Goal: Task Accomplishment & Management: Complete application form

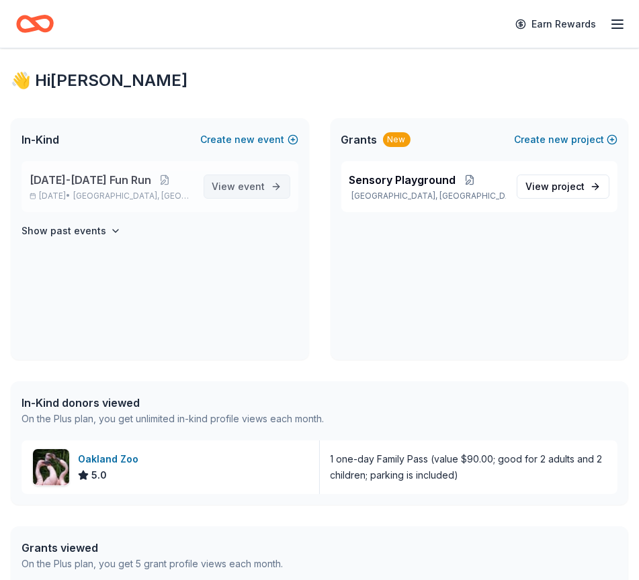
click at [263, 185] on span "event" at bounding box center [251, 186] width 27 height 11
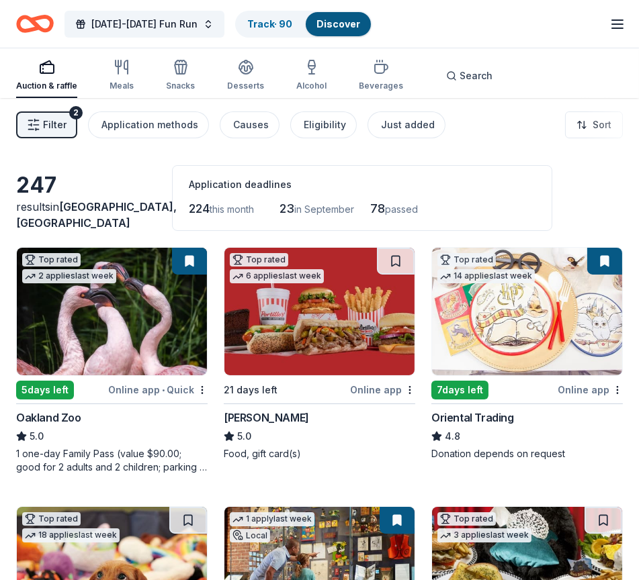
click at [618, 22] on icon "button" at bounding box center [617, 24] width 16 height 16
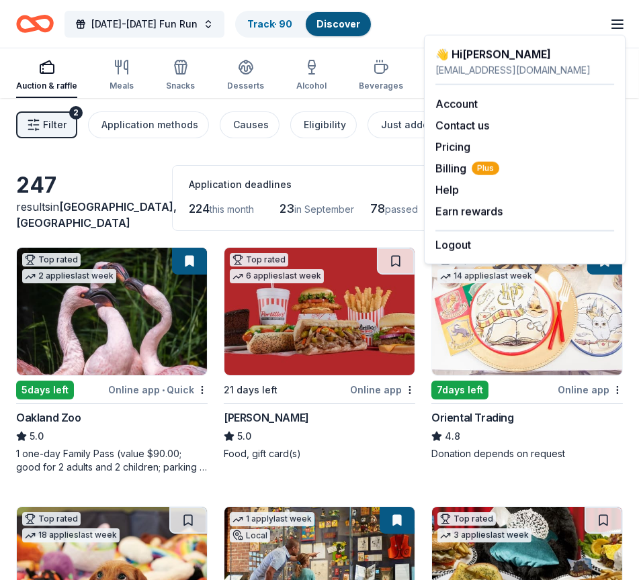
click at [407, 16] on div "2025-2026 Fun Run Track · 90 Discover Earn Rewards" at bounding box center [319, 24] width 607 height 32
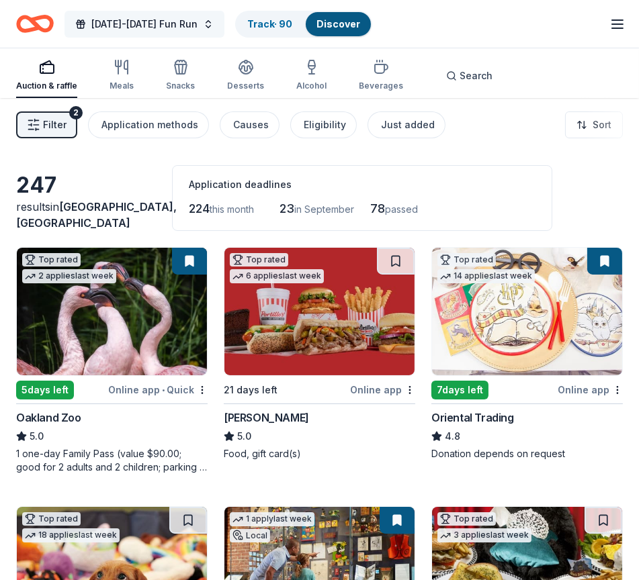
click at [175, 24] on span "2025-2026 Fun Run" at bounding box center [144, 24] width 106 height 16
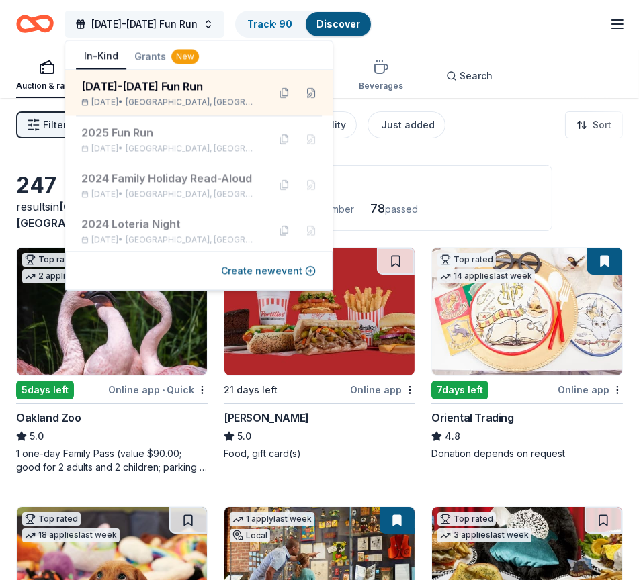
click at [172, 22] on span "2025-2026 Fun Run" at bounding box center [144, 24] width 106 height 16
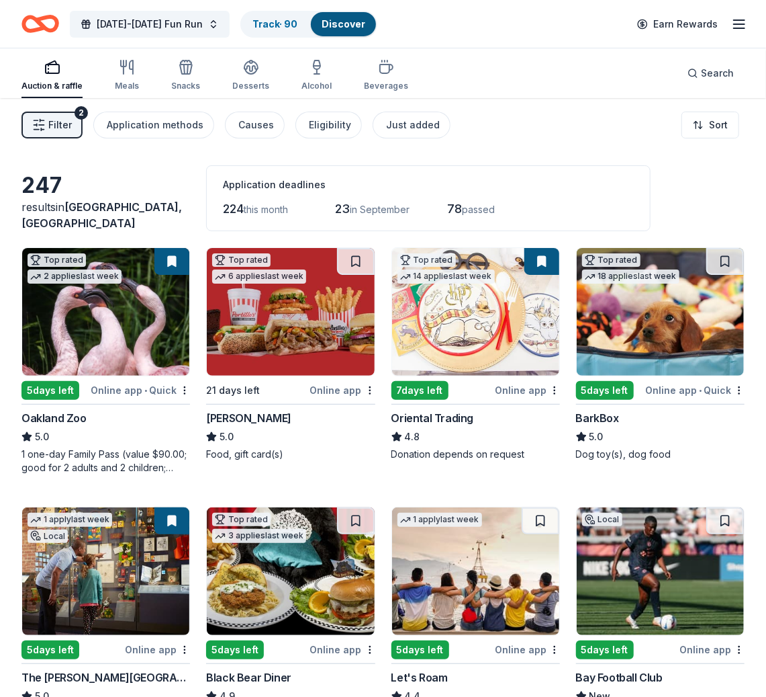
click at [569, 46] on div "2025-2026 Fun Run Track · 90 Discover Earn Rewards" at bounding box center [383, 24] width 766 height 48
click at [168, 22] on span "2025-2026 Fun Run" at bounding box center [150, 24] width 106 height 16
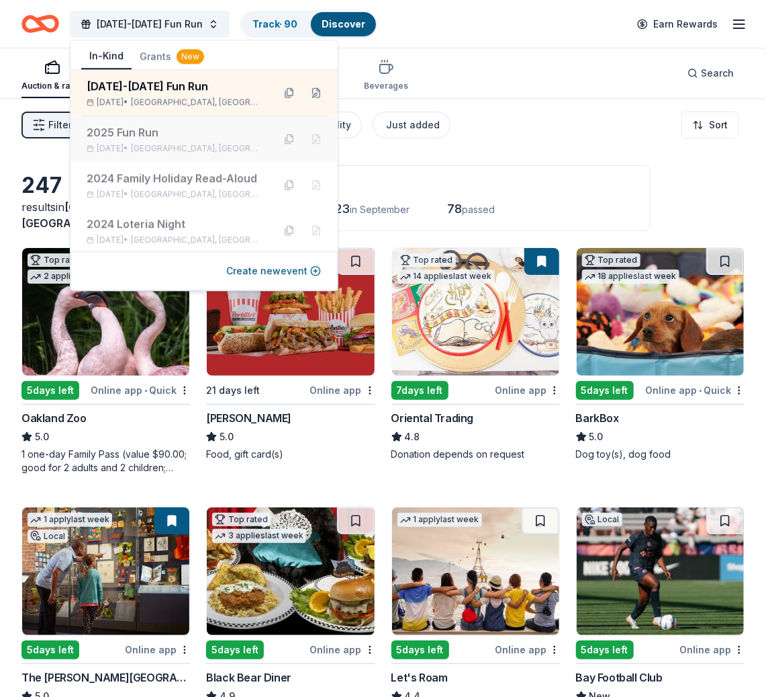
click at [181, 128] on div "2025 Fun Run" at bounding box center [175, 132] width 176 height 16
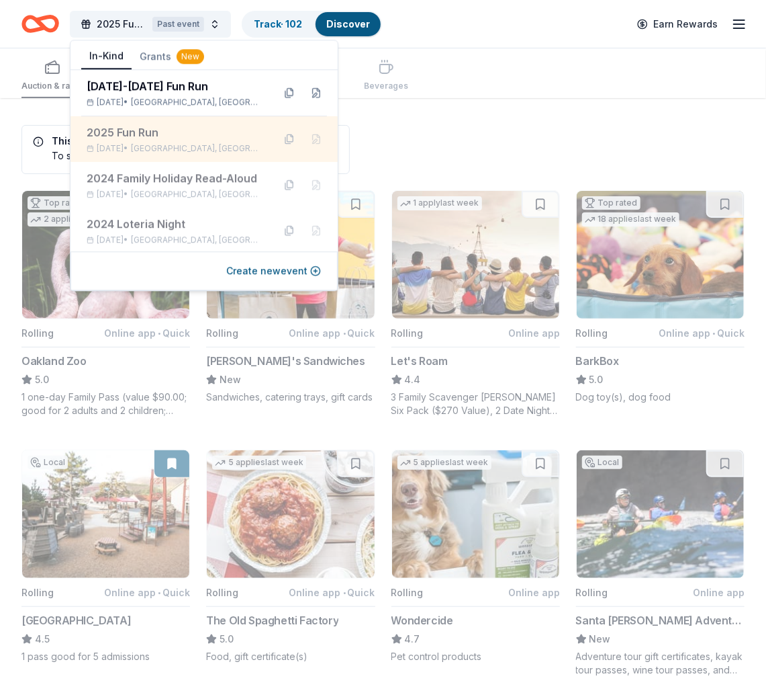
click at [232, 140] on div "2025 Fun Run" at bounding box center [175, 132] width 176 height 16
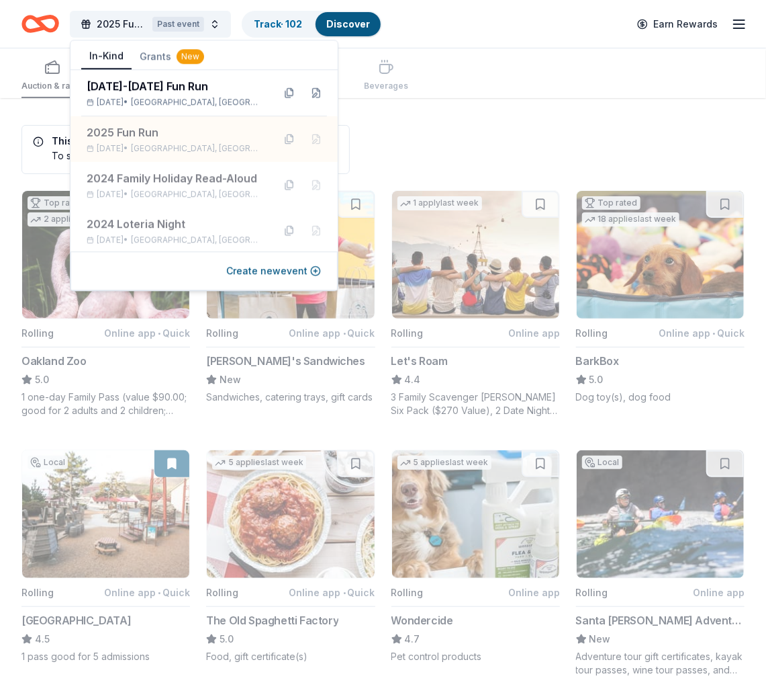
click at [494, 95] on div "Auction & raffle Meals Snacks Desserts Alcohol Beverages" at bounding box center [382, 73] width 723 height 50
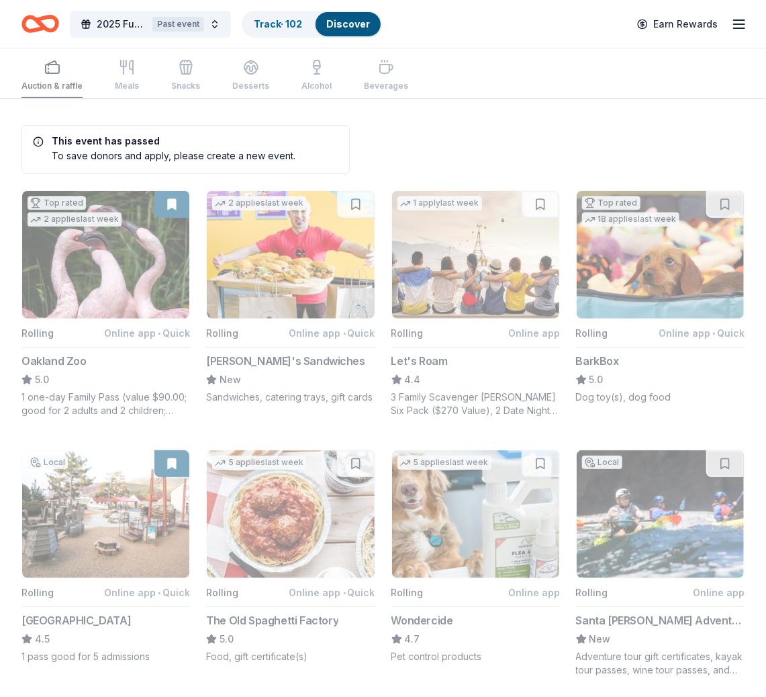
click at [40, 19] on icon "Home" at bounding box center [46, 23] width 21 height 13
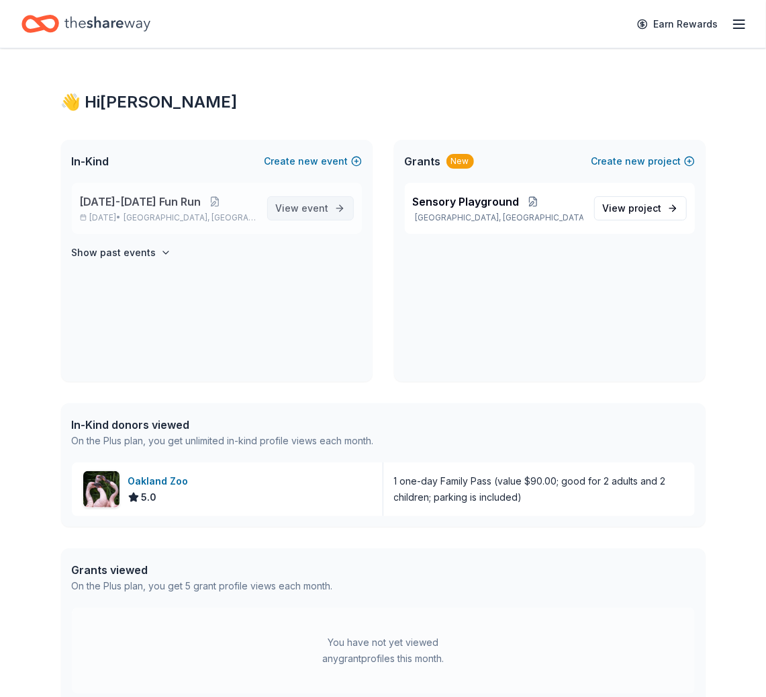
click at [320, 203] on span "event" at bounding box center [315, 207] width 27 height 11
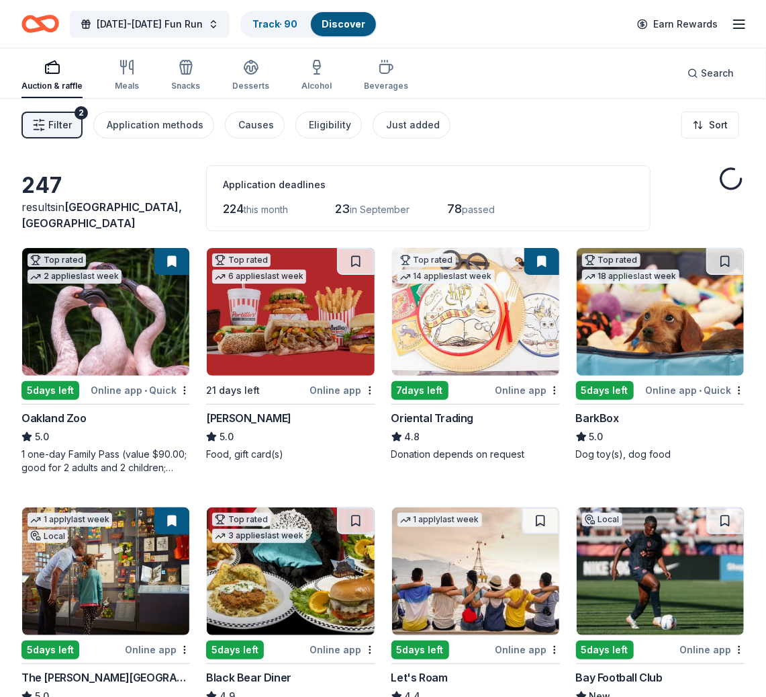
click at [54, 114] on button "Filter 2" at bounding box center [51, 124] width 61 height 27
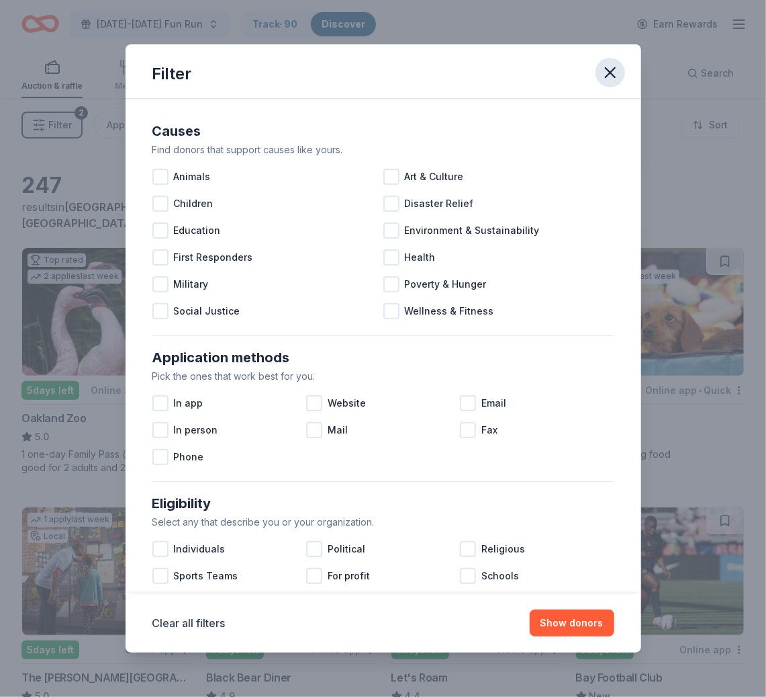
click at [609, 65] on icon "button" at bounding box center [610, 72] width 19 height 19
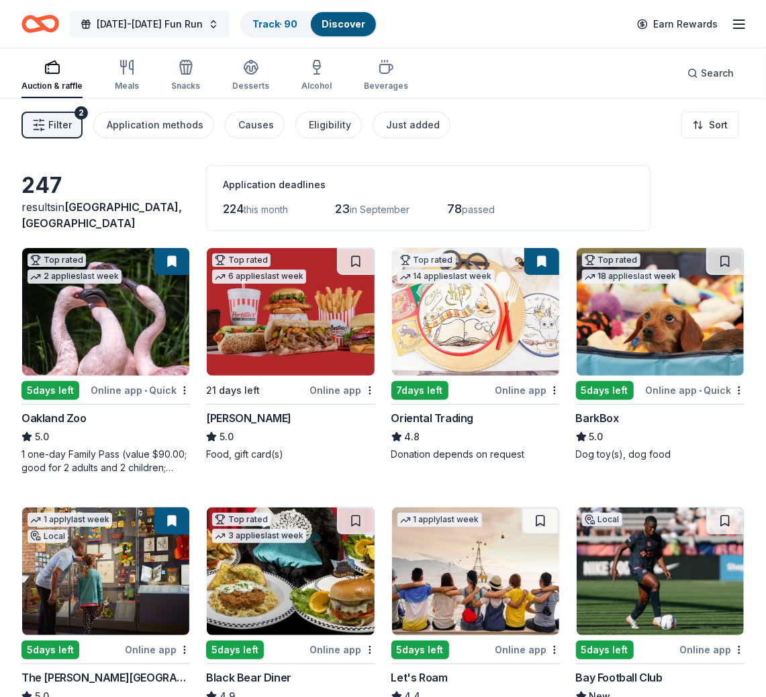
click at [165, 19] on span "2025-2026 Fun Run" at bounding box center [150, 24] width 106 height 16
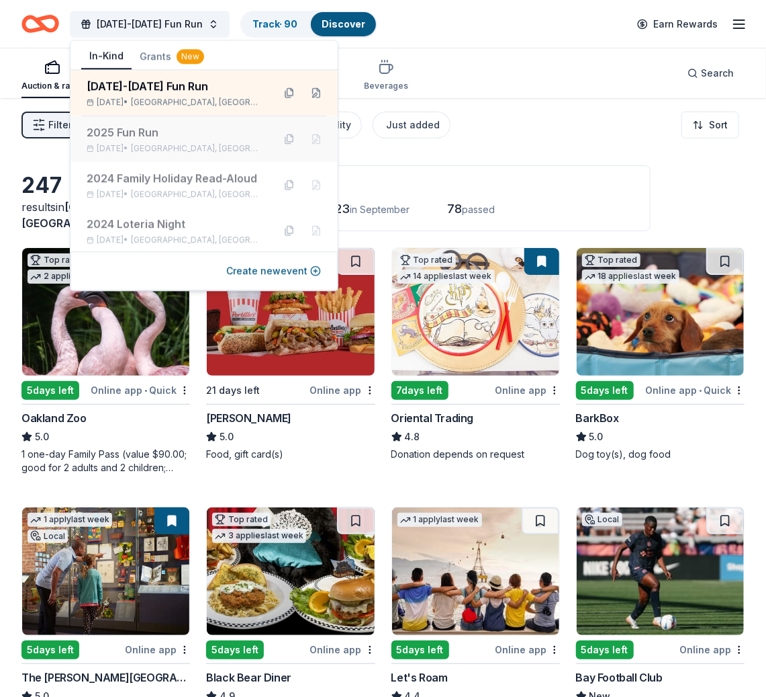
click at [175, 130] on div "2025 Fun Run" at bounding box center [175, 132] width 176 height 16
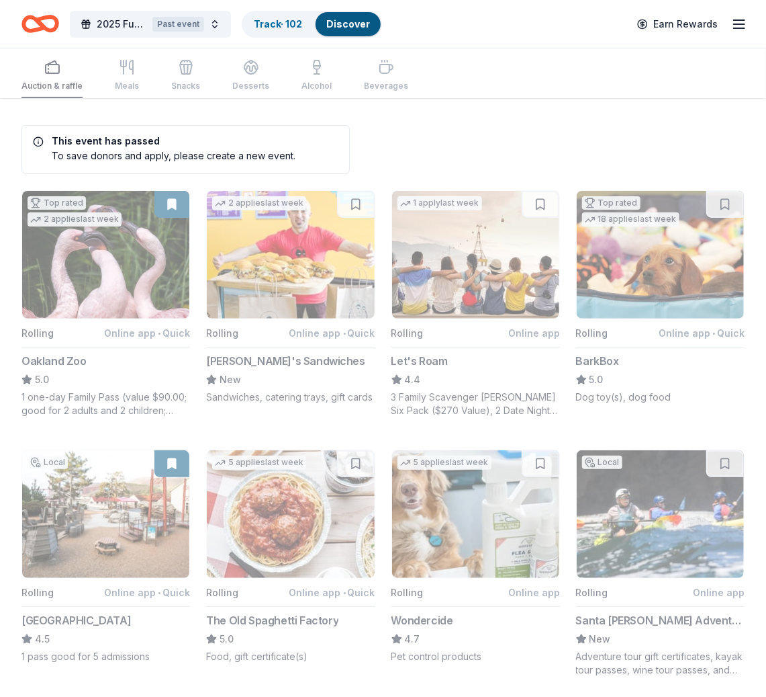
click at [510, 91] on div "Auction & raffle Meals Snacks Desserts Alcohol Beverages" at bounding box center [382, 73] width 723 height 50
click at [279, 30] on div "Track · 102" at bounding box center [278, 24] width 70 height 24
click at [316, 21] on div "Discover" at bounding box center [348, 24] width 65 height 24
click at [293, 21] on link "Track · 102" at bounding box center [278, 23] width 48 height 11
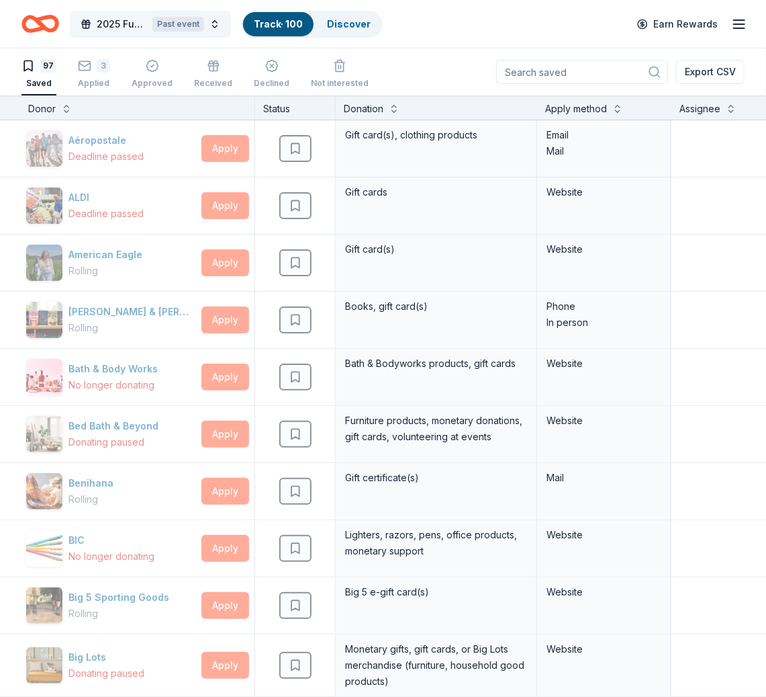
click at [126, 26] on span "2025 Fun Run" at bounding box center [122, 24] width 50 height 16
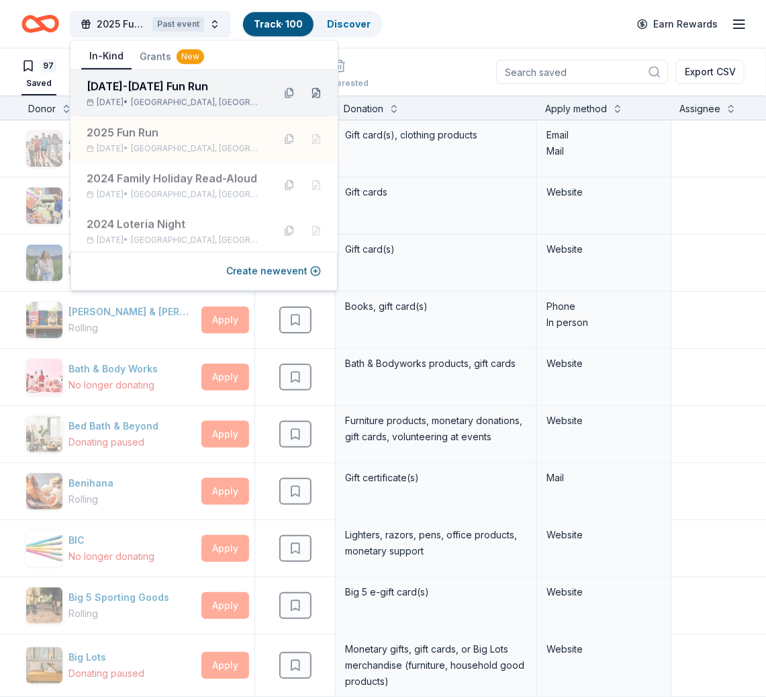
click at [314, 91] on button at bounding box center [316, 92] width 21 height 21
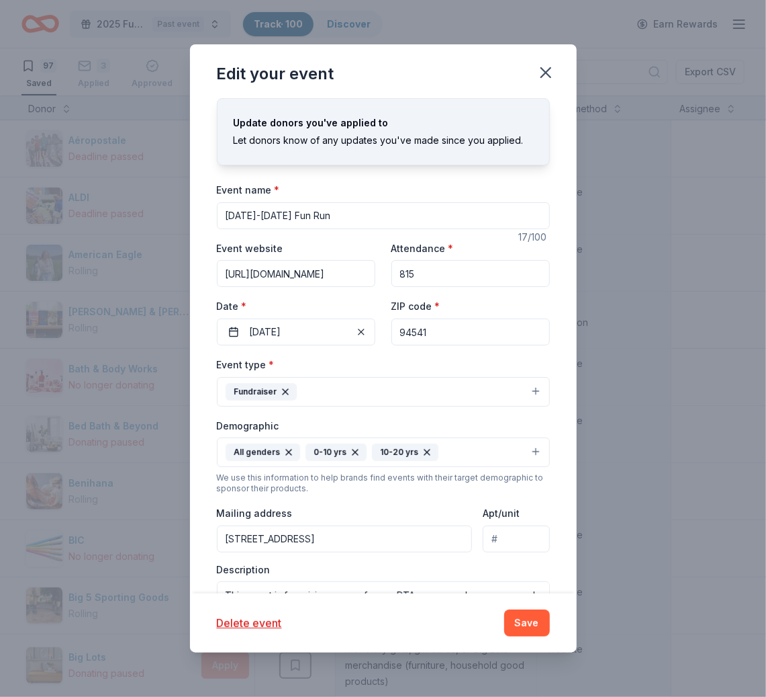
click at [276, 210] on input "2025-2026 Fun Run" at bounding box center [383, 215] width 333 height 27
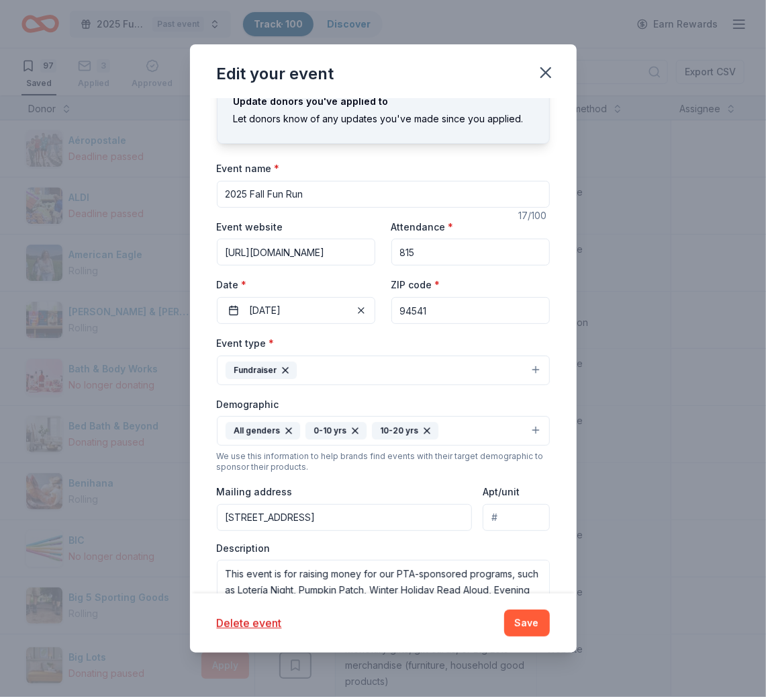
scroll to position [24, 0]
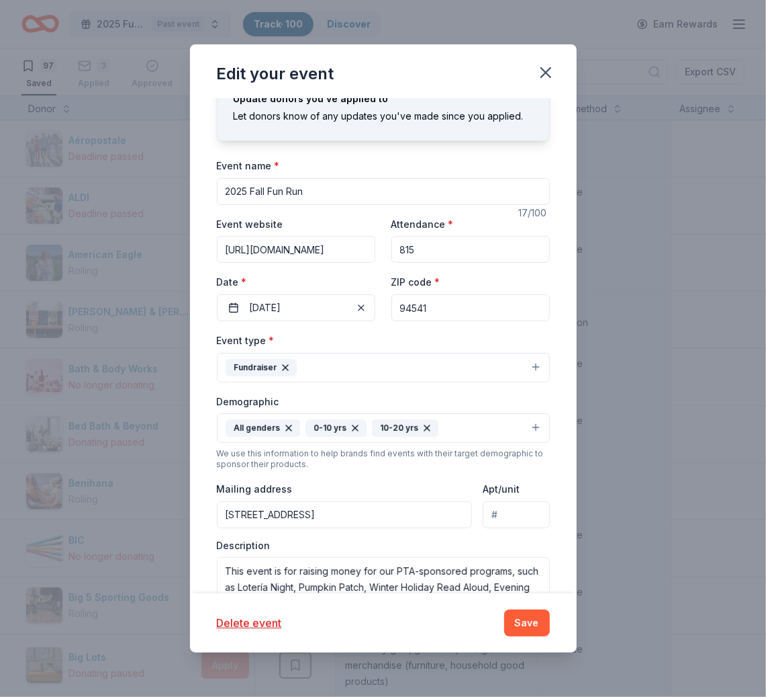
type input "2025 Fall Fun Run"
click at [525, 361] on button "Fundraiser" at bounding box center [383, 368] width 333 height 30
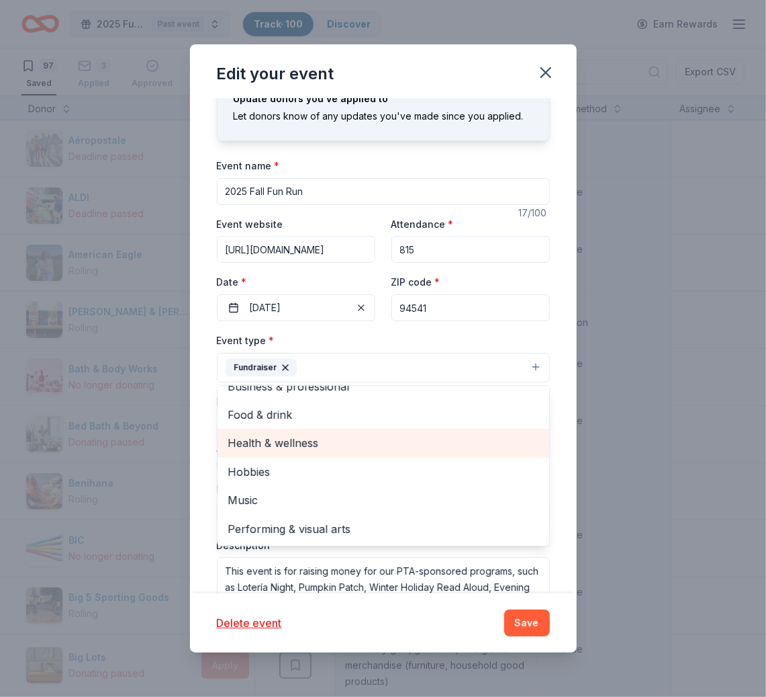
scroll to position [0, 0]
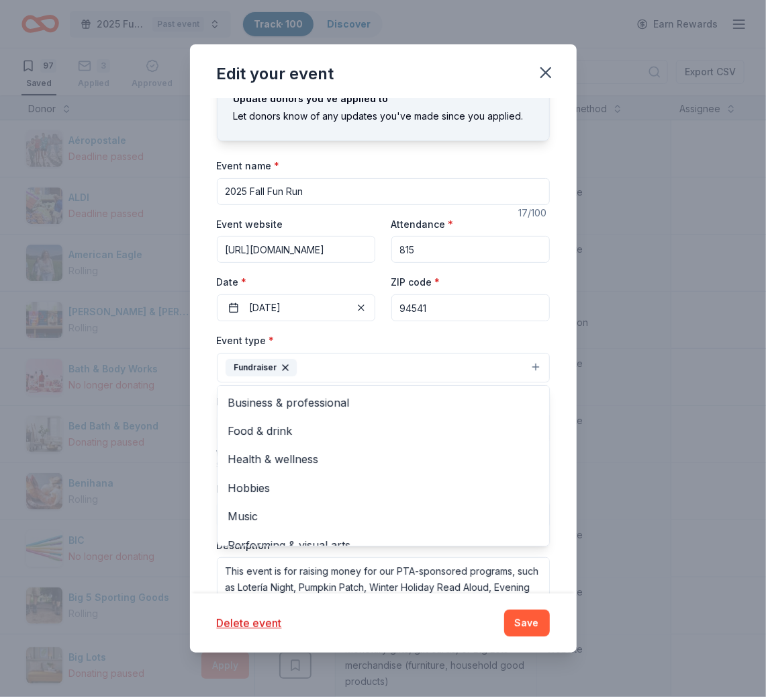
click at [558, 318] on div "Update donors you've applied to Let donors know of any updates you've made sinc…" at bounding box center [383, 345] width 387 height 495
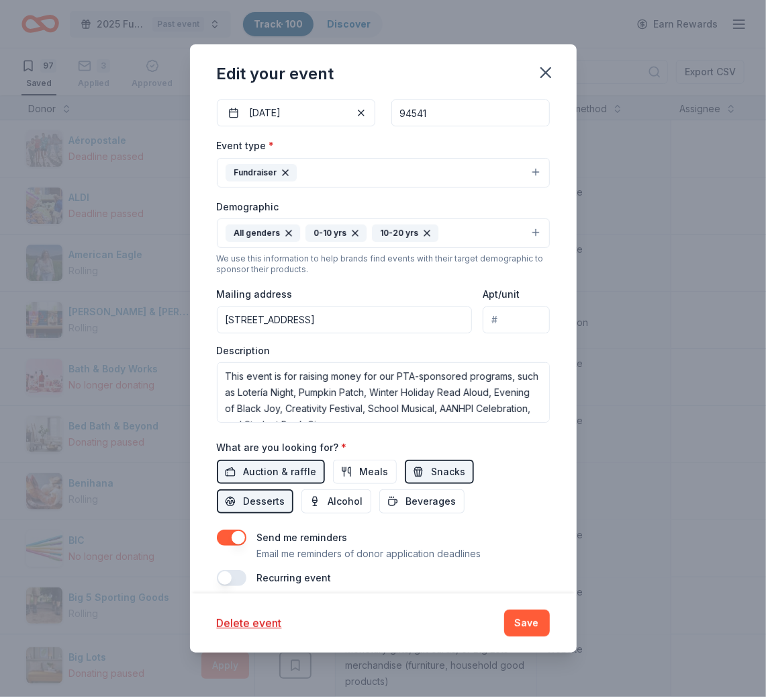
scroll to position [228, 0]
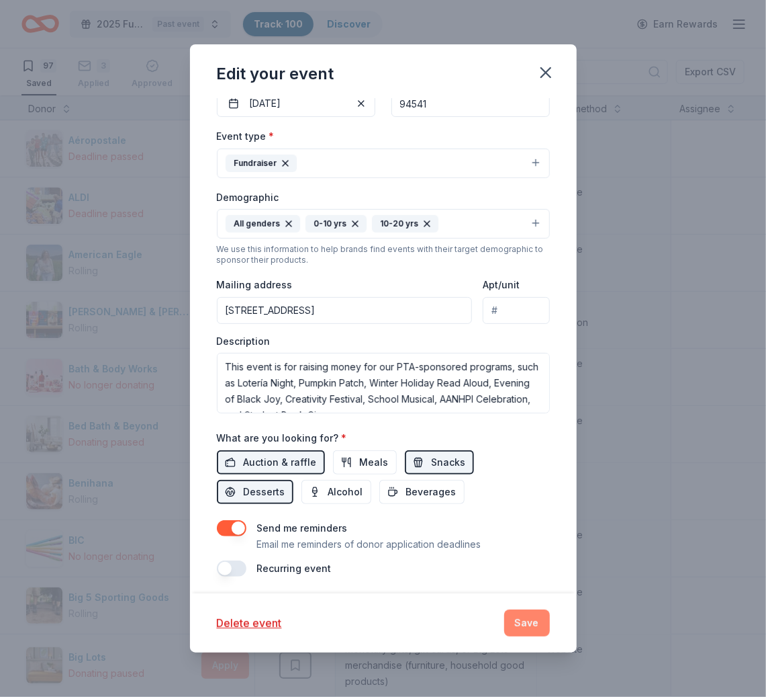
click at [523, 580] on button "Save" at bounding box center [527, 622] width 46 height 27
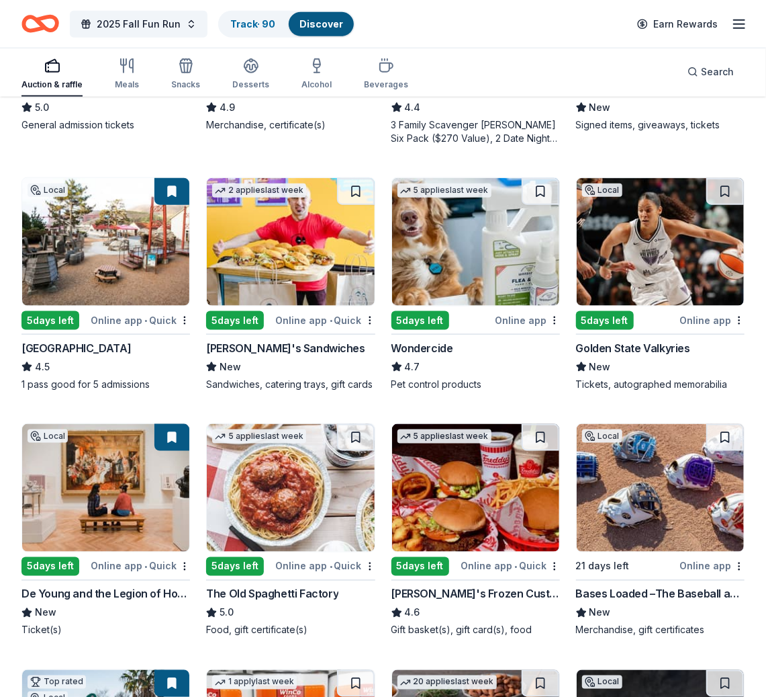
scroll to position [589, 0]
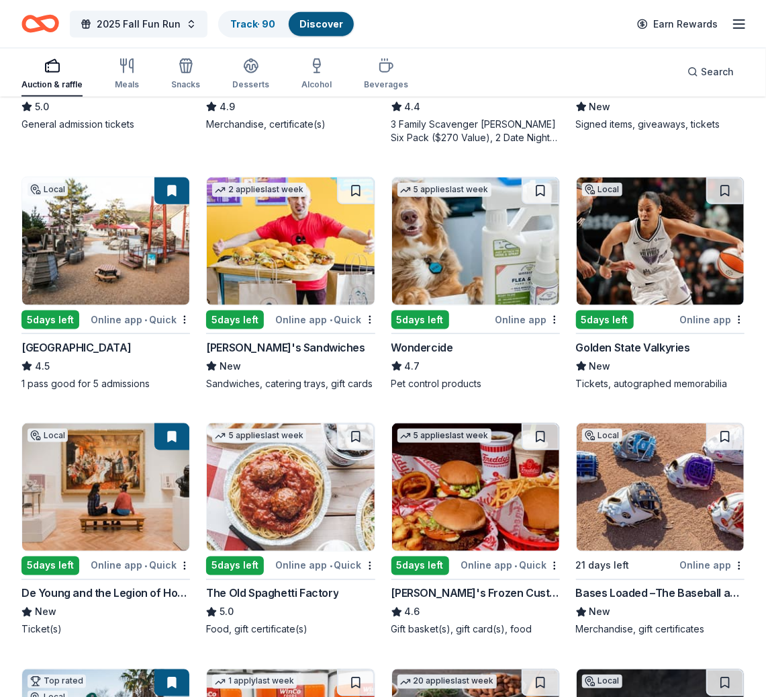
click at [165, 186] on button at bounding box center [171, 190] width 35 height 27
click at [138, 244] on img at bounding box center [105, 241] width 167 height 128
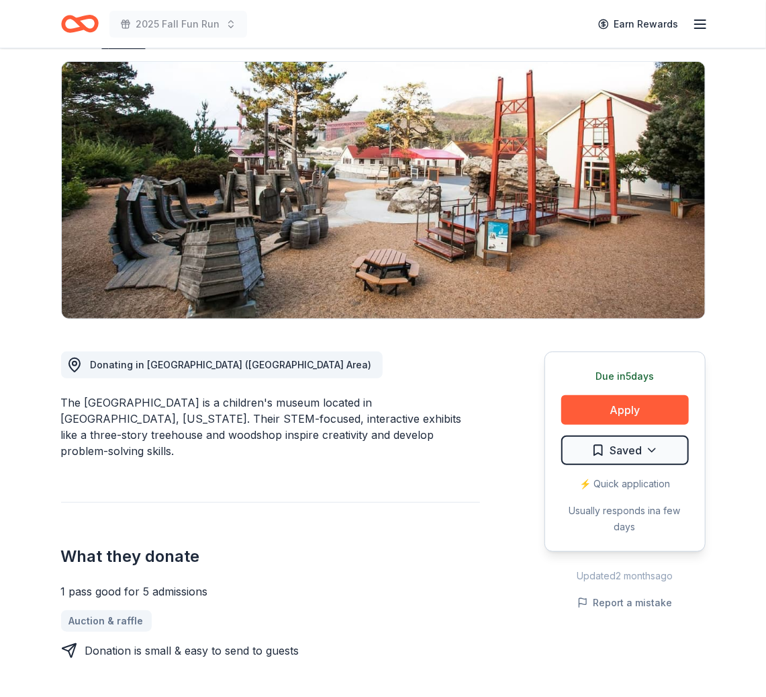
scroll to position [90, 0]
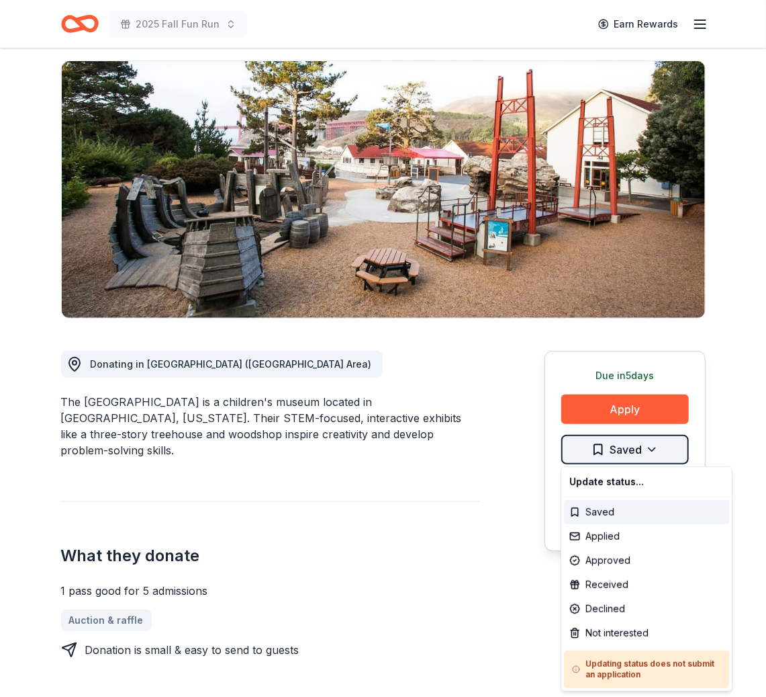
click at [625, 445] on html "2025 Fall Fun Run Earn Rewards Due in 5 days Share Bay Area Discovery Museum 4.…" at bounding box center [383, 258] width 766 height 697
click at [619, 508] on div "Saved" at bounding box center [646, 512] width 165 height 24
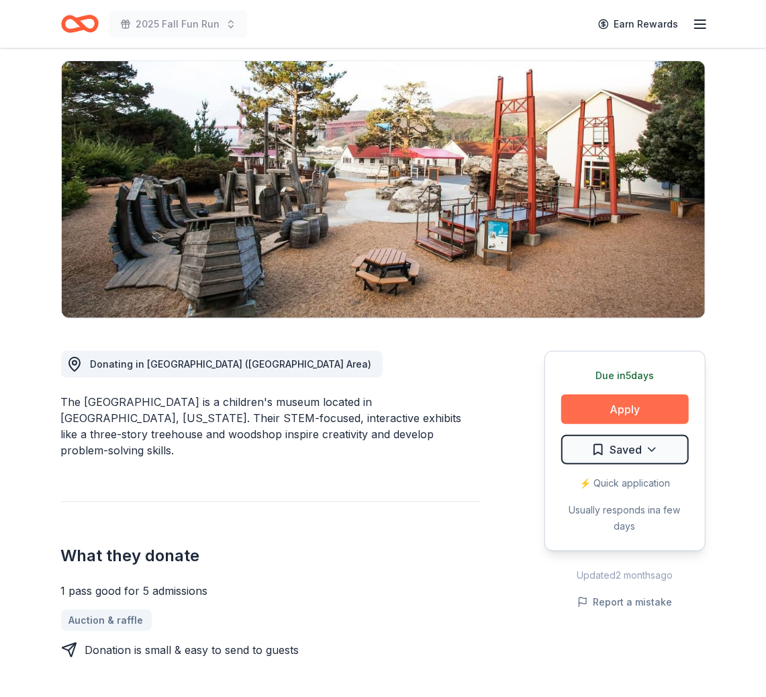
click at [617, 404] on button "Apply" at bounding box center [626, 409] width 128 height 30
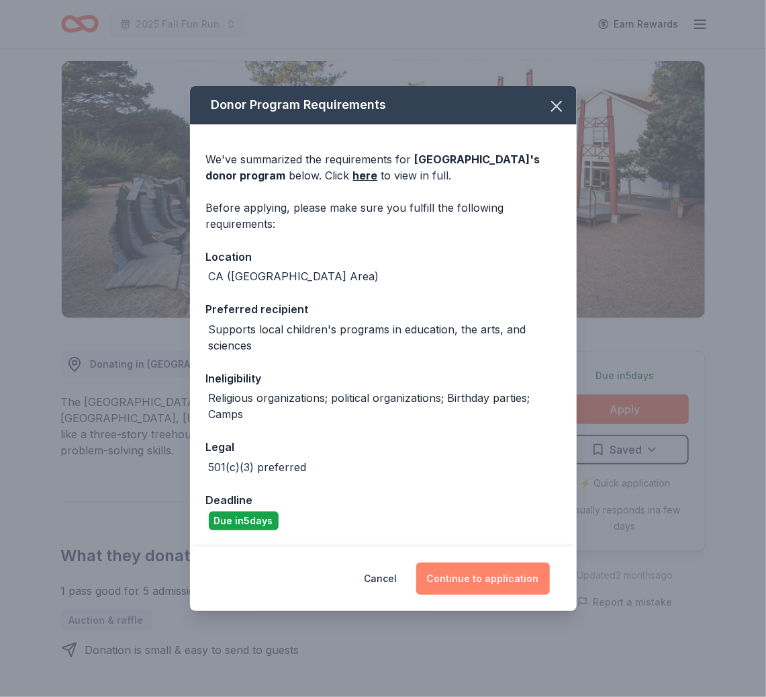
click at [461, 577] on button "Continue to application" at bounding box center [483, 578] width 134 height 32
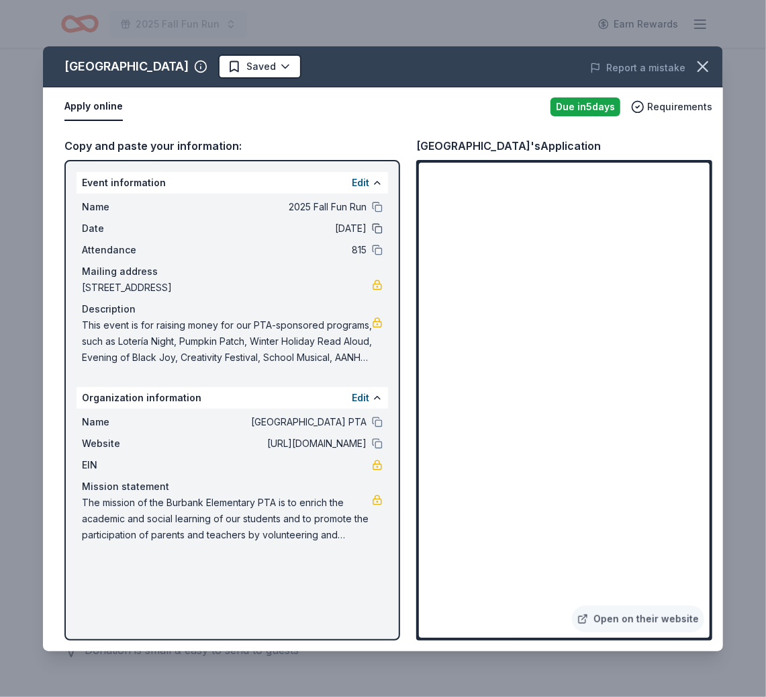
click at [377, 224] on button at bounding box center [377, 228] width 11 height 11
click at [707, 62] on icon "button" at bounding box center [703, 66] width 9 height 9
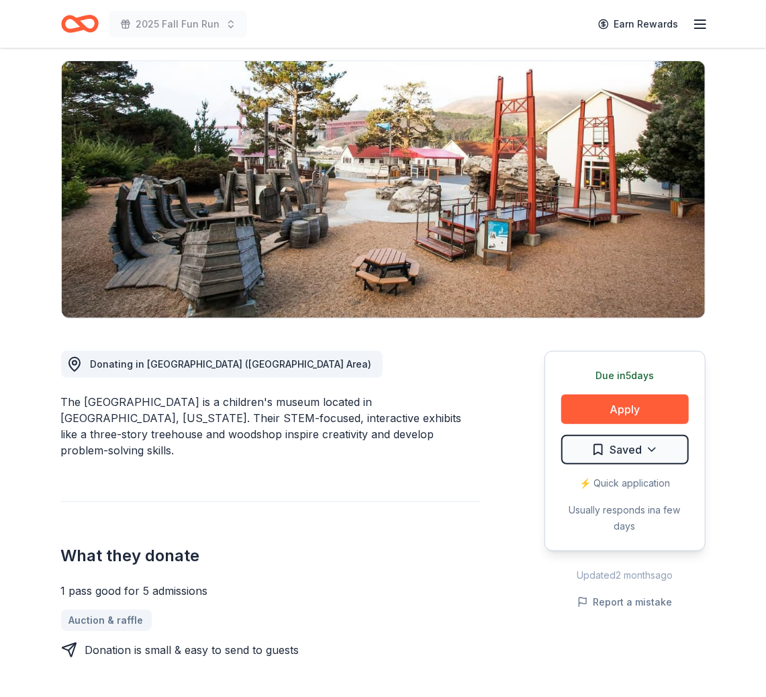
click at [701, 23] on icon "button" at bounding box center [700, 24] width 16 height 16
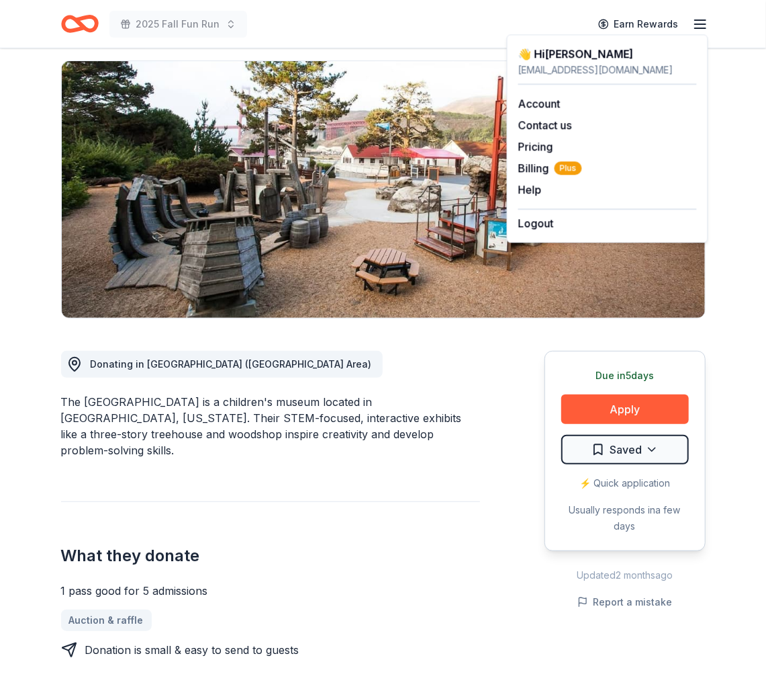
scroll to position [0, 0]
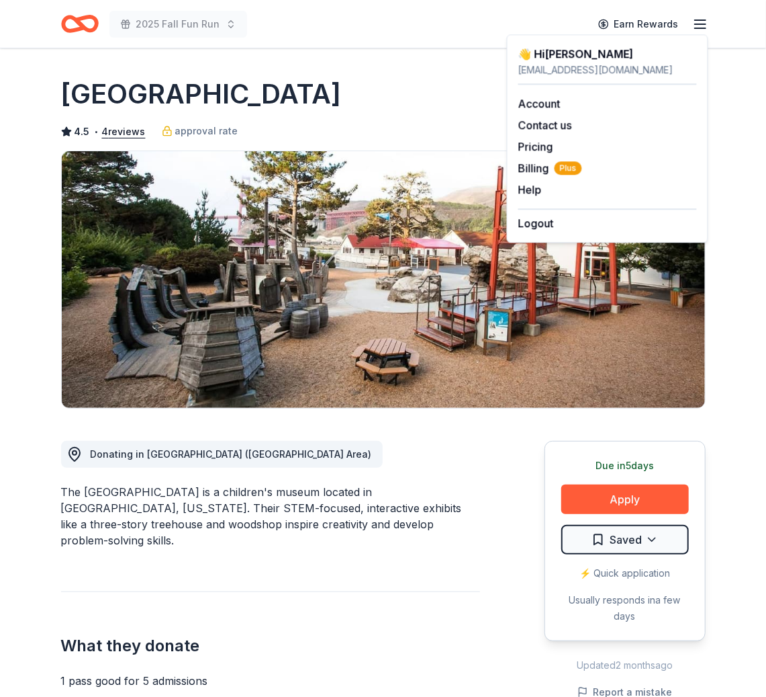
click at [79, 19] on icon "Home" at bounding box center [85, 23] width 21 height 13
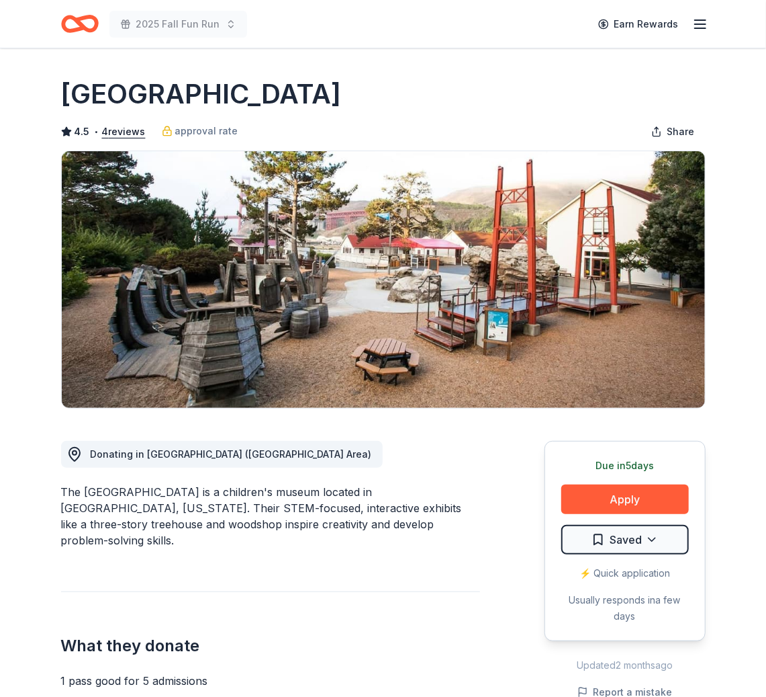
click at [79, 19] on icon "Home" at bounding box center [85, 23] width 21 height 13
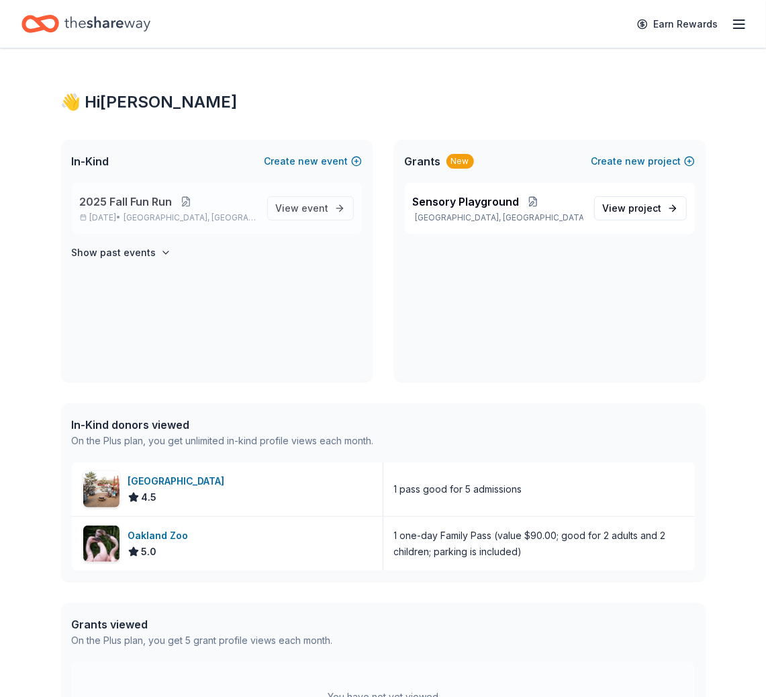
click at [185, 199] on button at bounding box center [186, 201] width 27 height 11
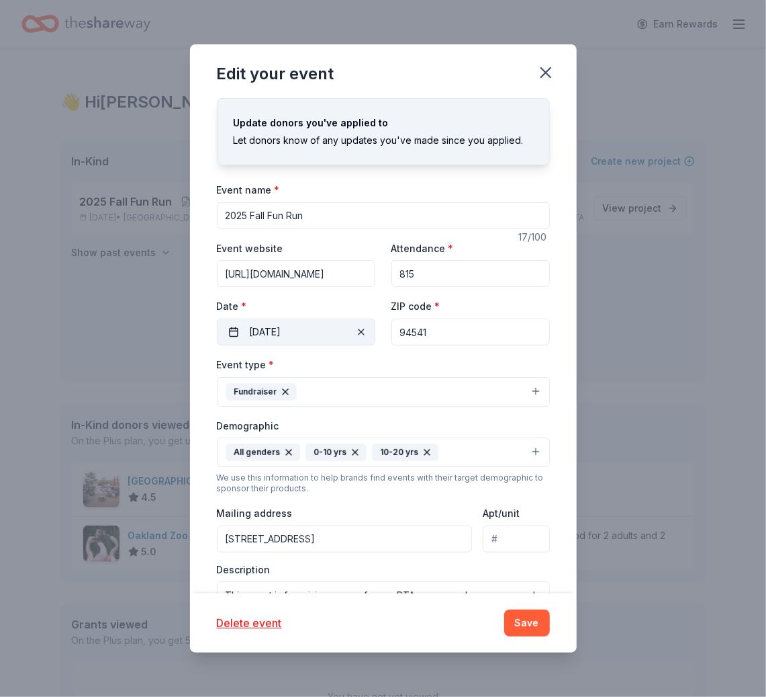
click at [318, 333] on button "09/27/2025" at bounding box center [296, 331] width 159 height 27
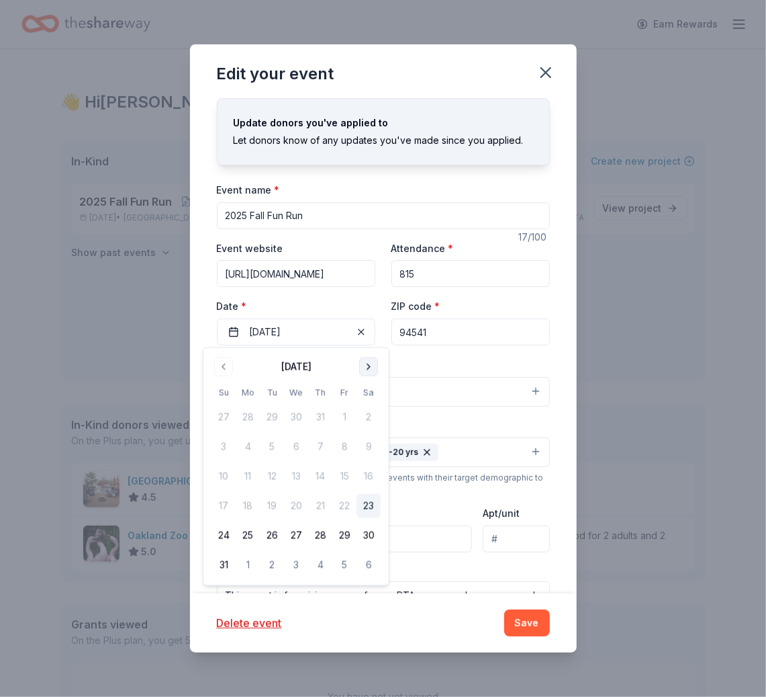
click at [369, 367] on button "Go to next month" at bounding box center [368, 366] width 19 height 19
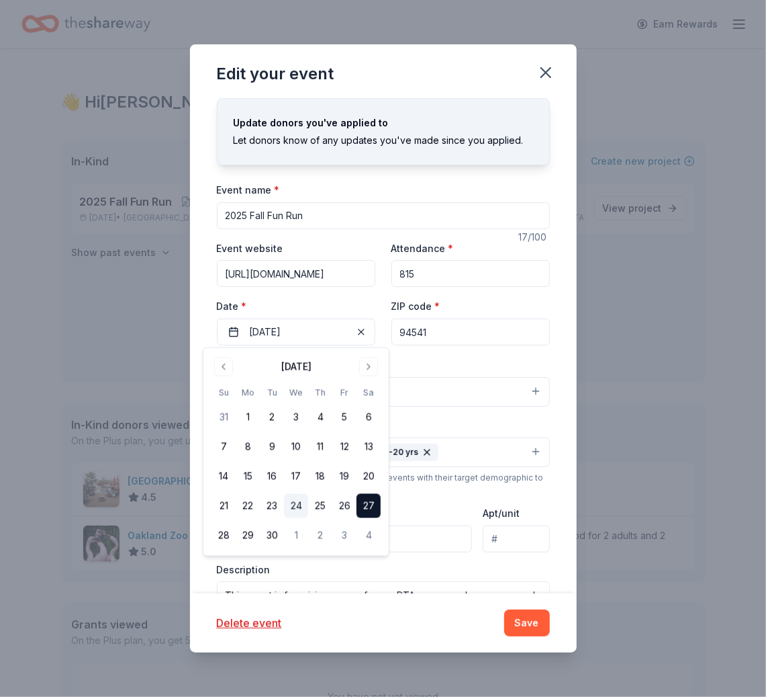
click at [296, 505] on button "24" at bounding box center [296, 506] width 24 height 24
click at [218, 364] on button "Go to previous month" at bounding box center [223, 366] width 19 height 19
click at [636, 280] on div "Edit your event Update donors you've applied to Let donors know of any updates …" at bounding box center [383, 348] width 766 height 697
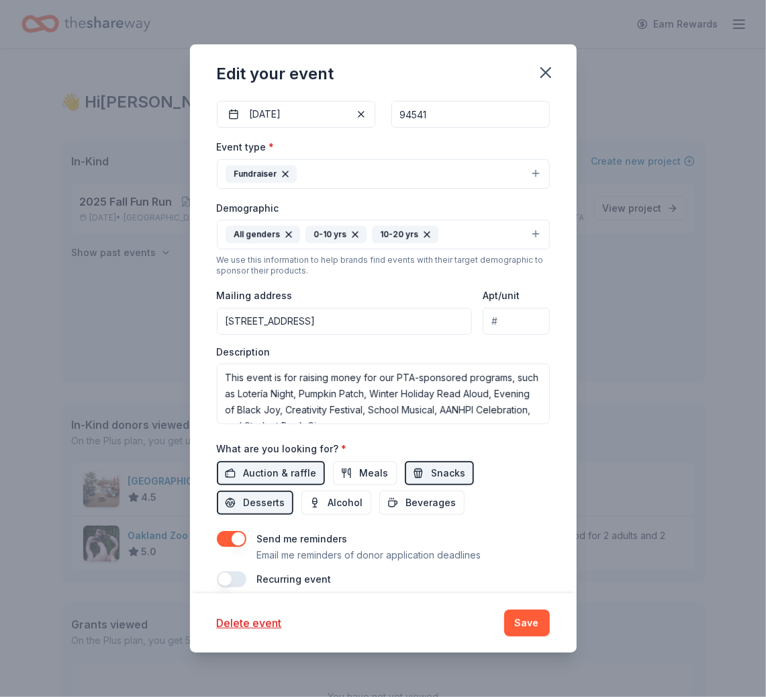
scroll to position [228, 0]
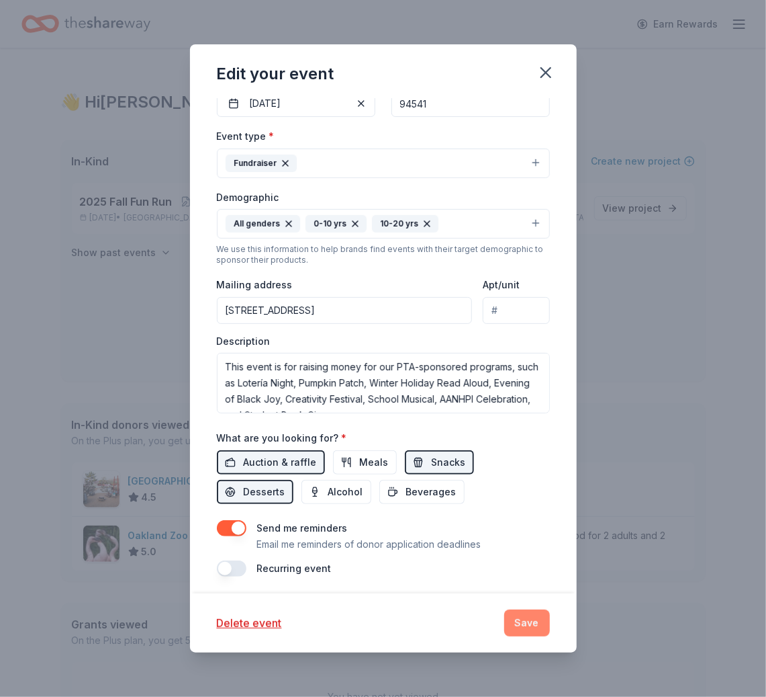
click at [532, 623] on button "Save" at bounding box center [527, 622] width 46 height 27
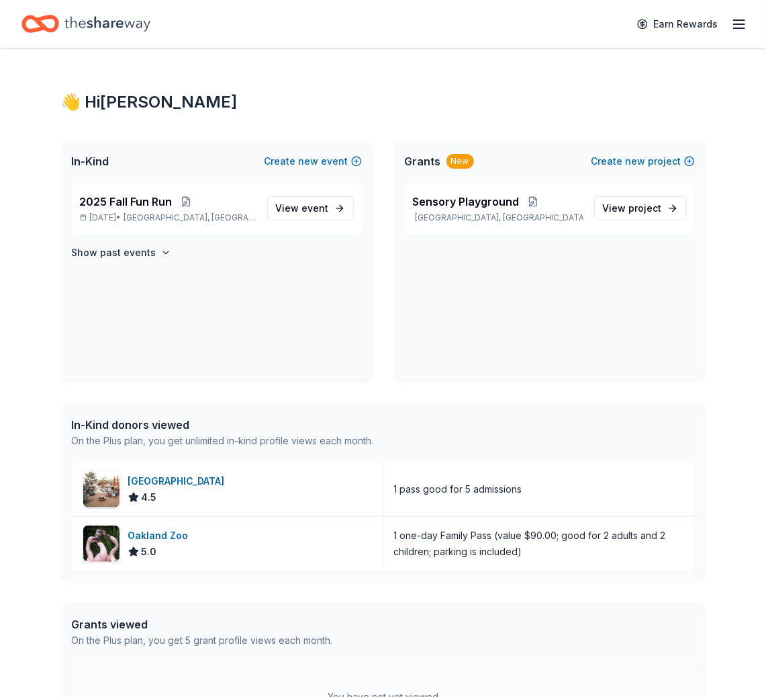
click at [46, 19] on icon "Home" at bounding box center [46, 23] width 21 height 13
click at [98, 20] on icon "Home" at bounding box center [107, 23] width 86 height 15
click at [133, 251] on h4 "Show past events" at bounding box center [114, 252] width 85 height 16
click at [298, 291] on span "View event" at bounding box center [302, 291] width 53 height 16
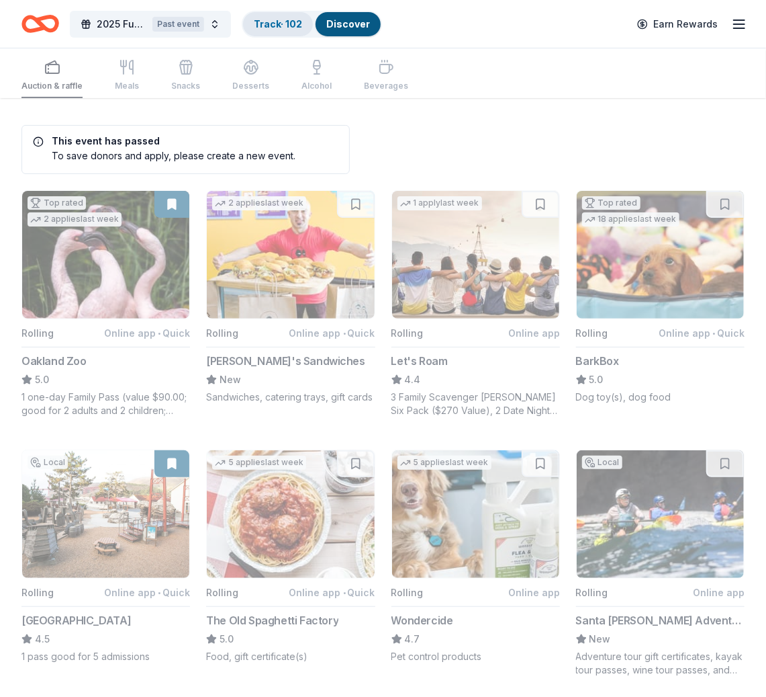
click at [285, 27] on link "Track · 102" at bounding box center [278, 23] width 48 height 11
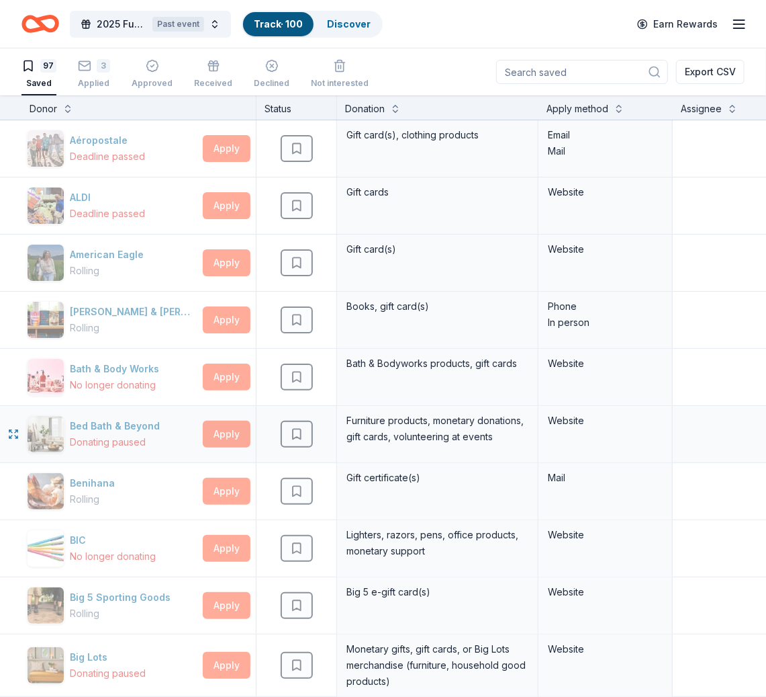
scroll to position [6, 0]
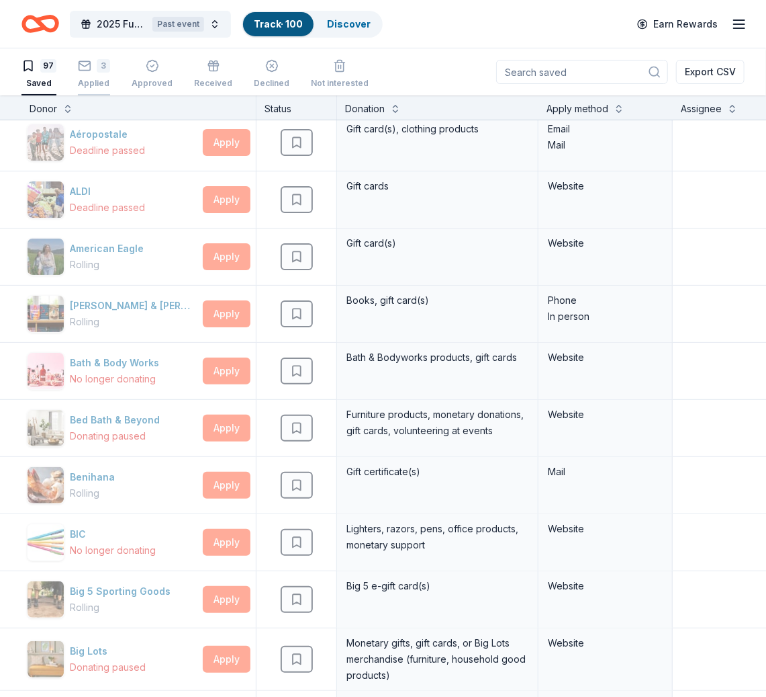
click at [100, 64] on div "3" at bounding box center [103, 65] width 13 height 13
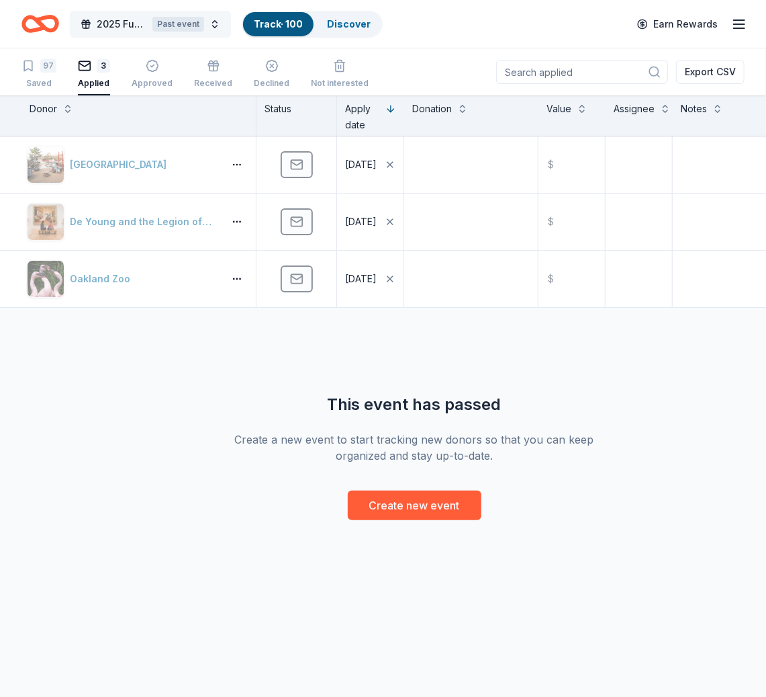
click at [121, 22] on span "2025 Fun Run" at bounding box center [122, 24] width 50 height 16
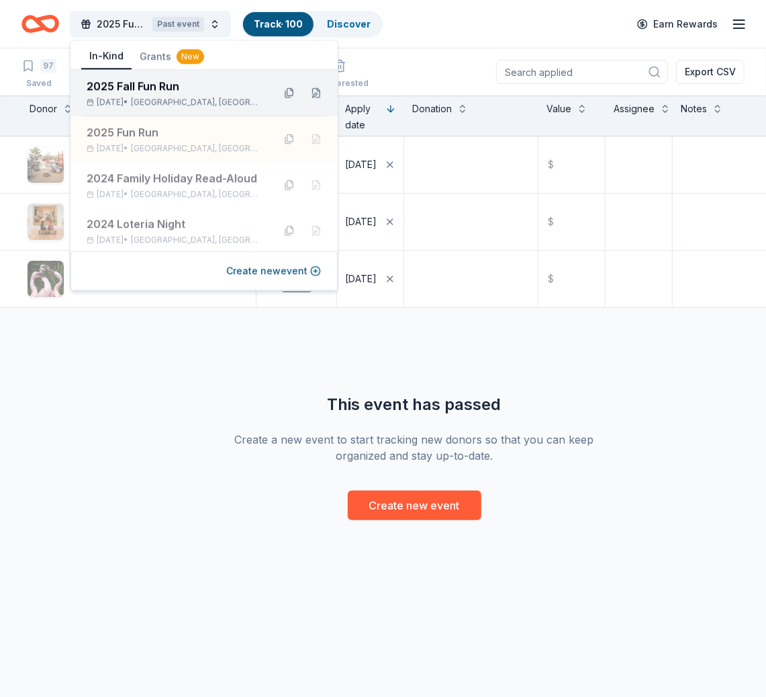
click at [128, 97] on div "Sep 24, 2025 • Hayward, CA" at bounding box center [175, 102] width 176 height 11
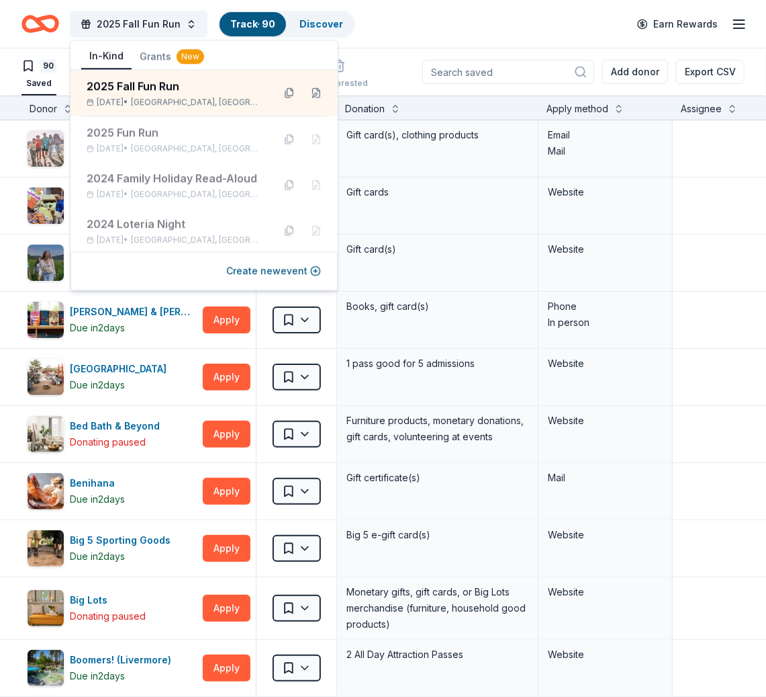
click at [422, 30] on div "2025 Fall Fun Run Track · 90 Discover Earn Rewards" at bounding box center [382, 24] width 723 height 32
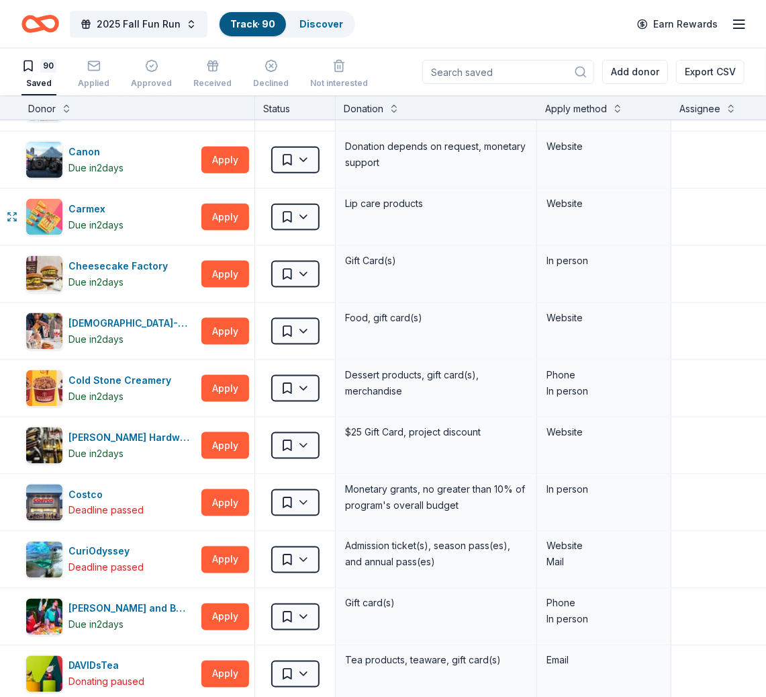
scroll to position [737, 1]
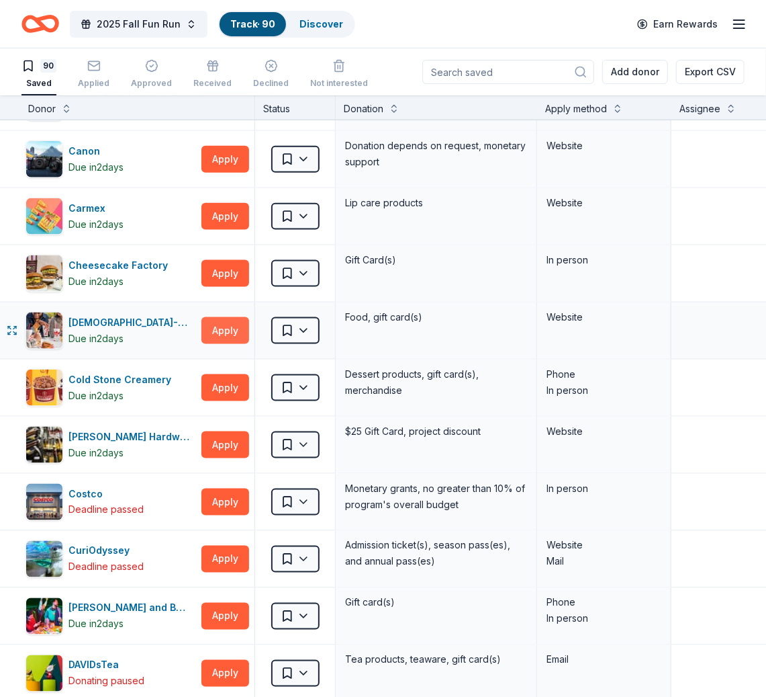
click at [222, 322] on button "Apply" at bounding box center [225, 330] width 48 height 27
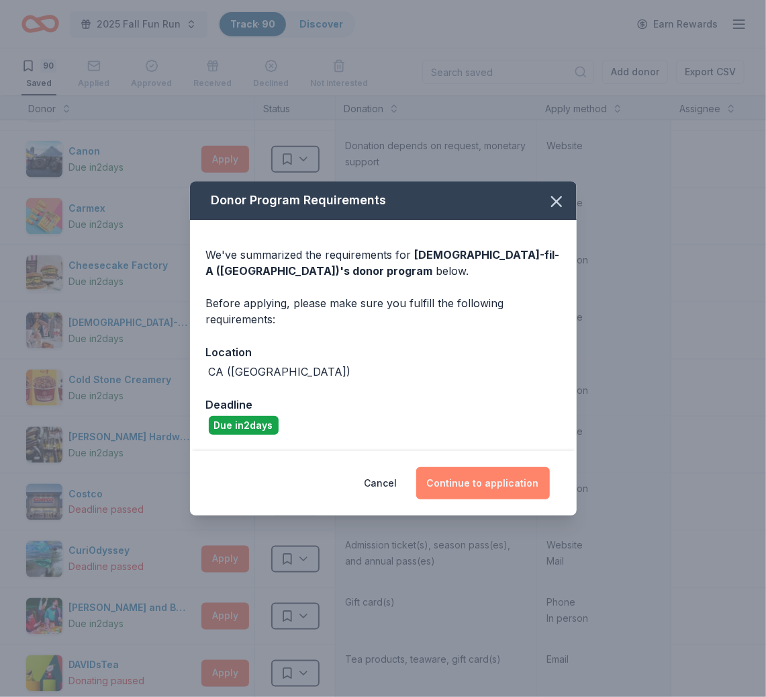
click at [485, 478] on button "Continue to application" at bounding box center [483, 483] width 134 height 32
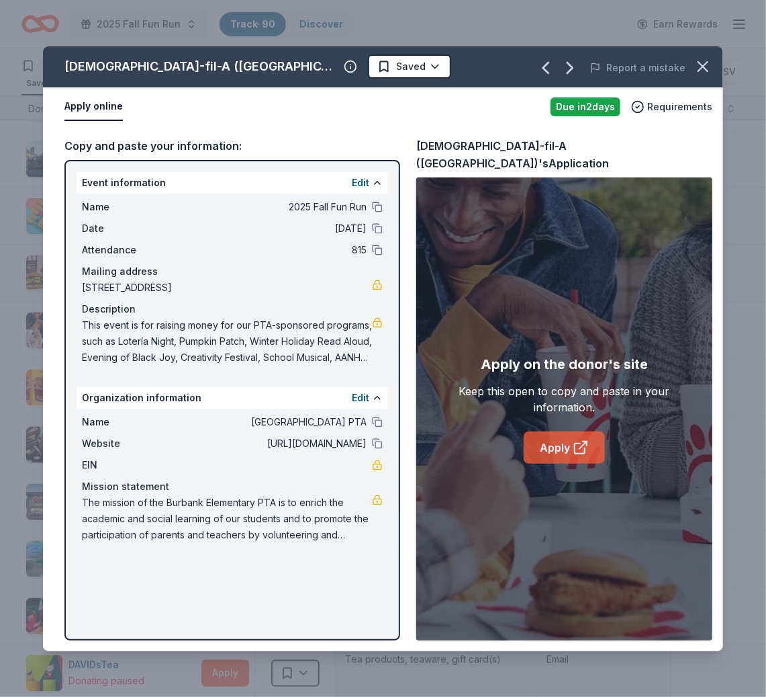
click at [577, 439] on icon at bounding box center [581, 447] width 16 height 16
click at [703, 55] on button "button" at bounding box center [703, 67] width 30 height 30
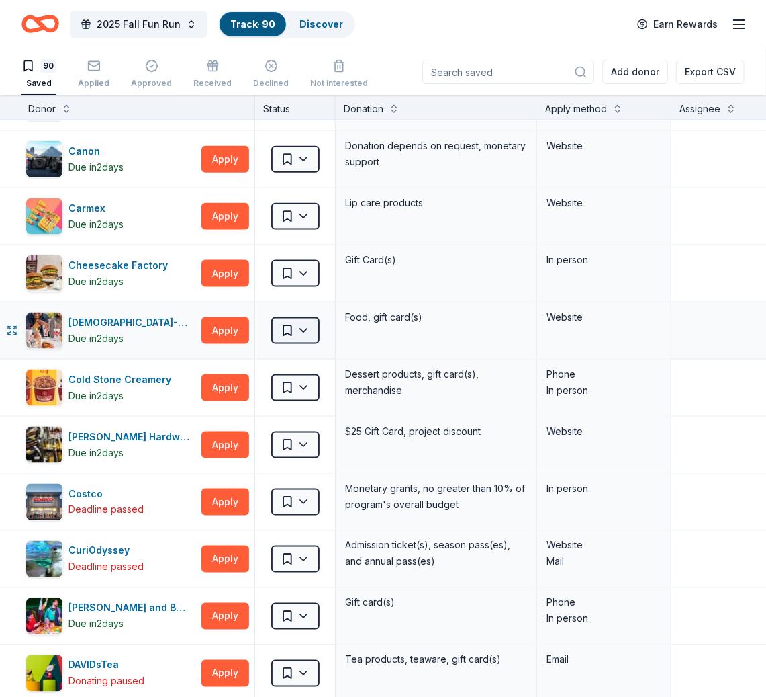
click at [304, 322] on html "2025 Fall Fun Run Track · 90 Discover Earn Rewards 90 Saved Applied Approved Re…" at bounding box center [383, 348] width 766 height 697
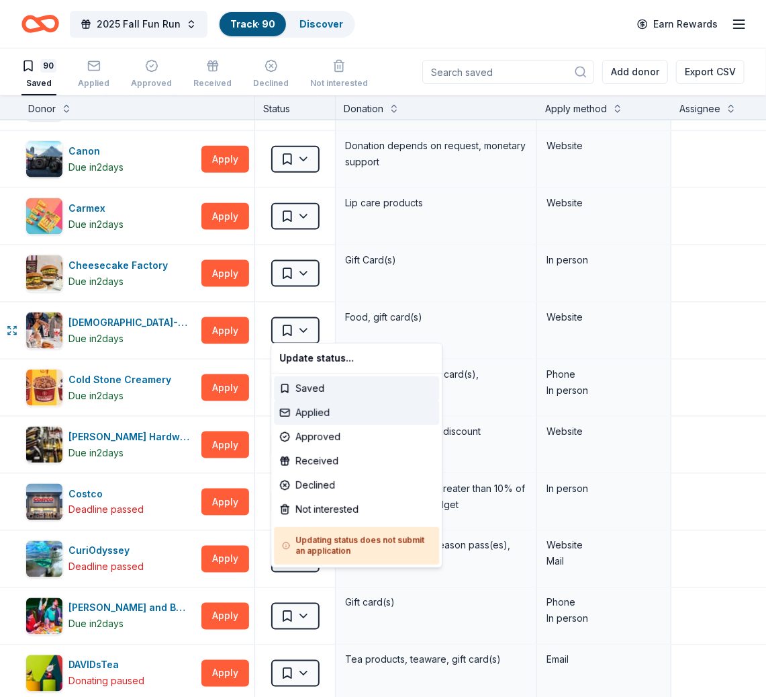
click at [320, 411] on div "Applied" at bounding box center [356, 412] width 165 height 24
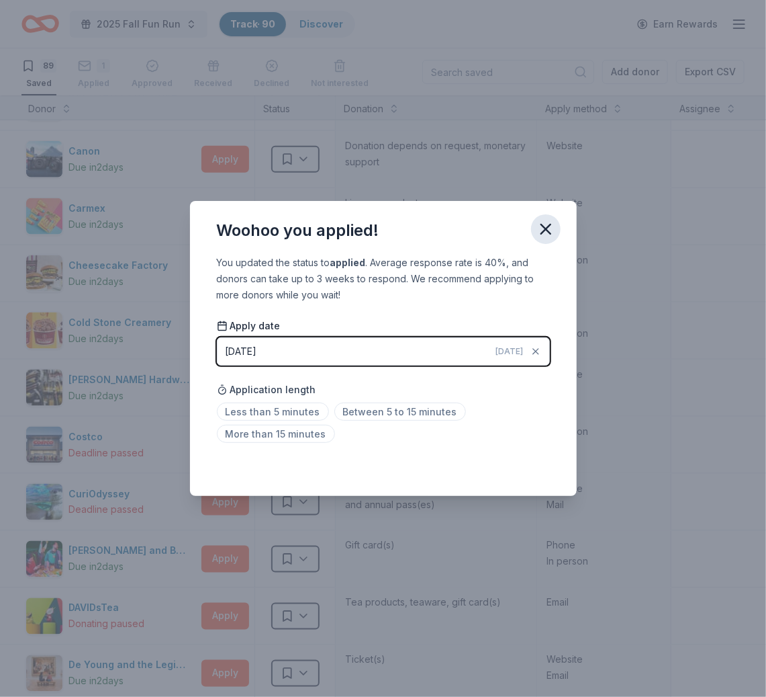
click at [549, 224] on icon "button" at bounding box center [546, 229] width 19 height 19
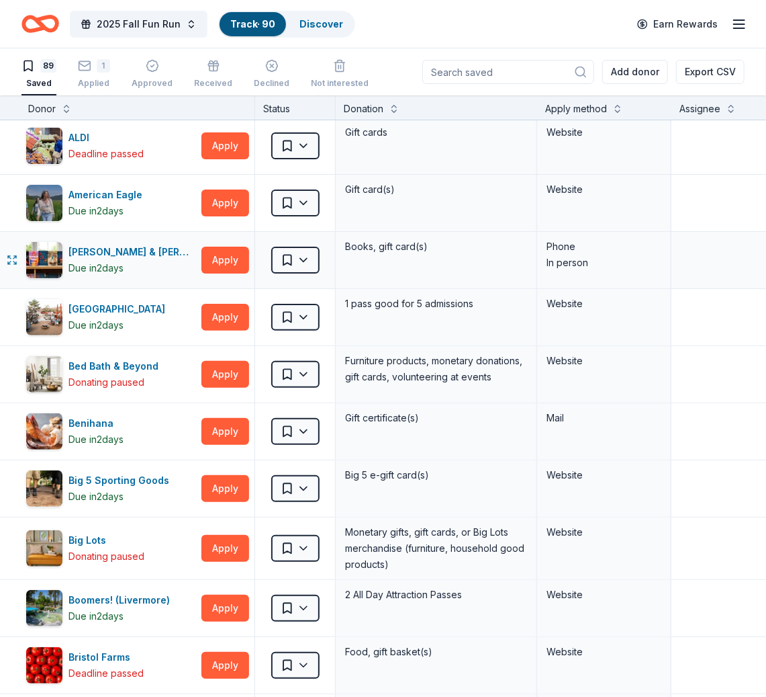
scroll to position [62, 1]
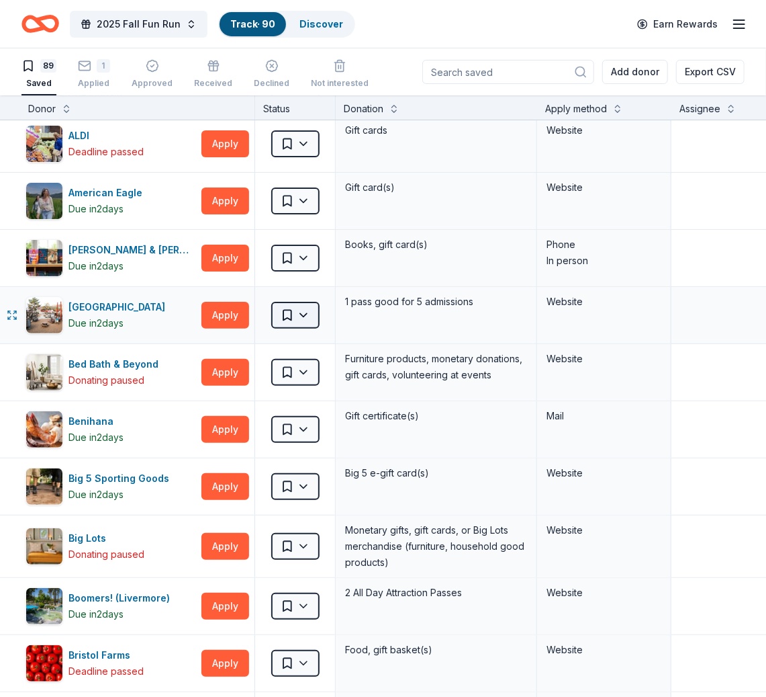
click at [296, 314] on html "2025 Fall Fun Run Track · 90 Discover Earn Rewards 89 Saved 1 Applied Approved …" at bounding box center [383, 348] width 766 height 697
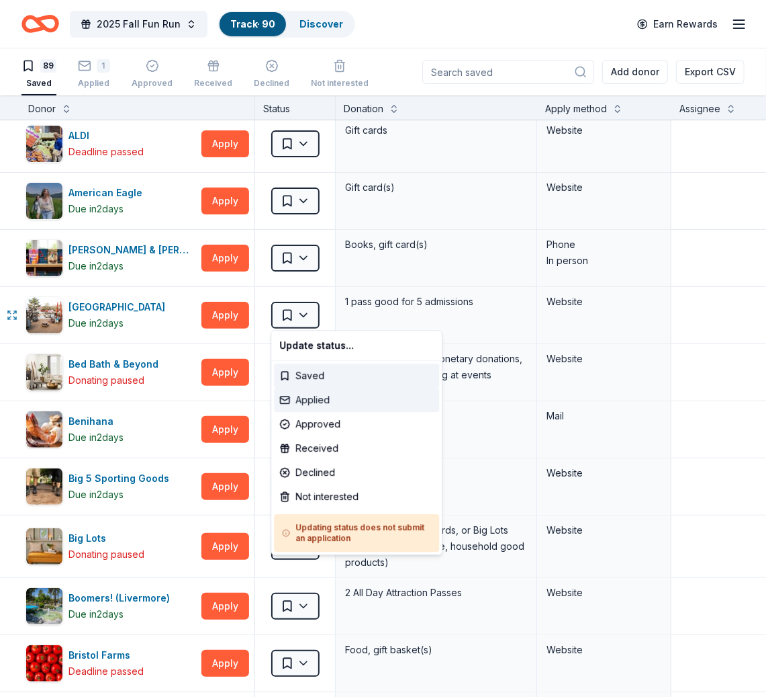
click at [321, 396] on div "Applied" at bounding box center [356, 400] width 165 height 24
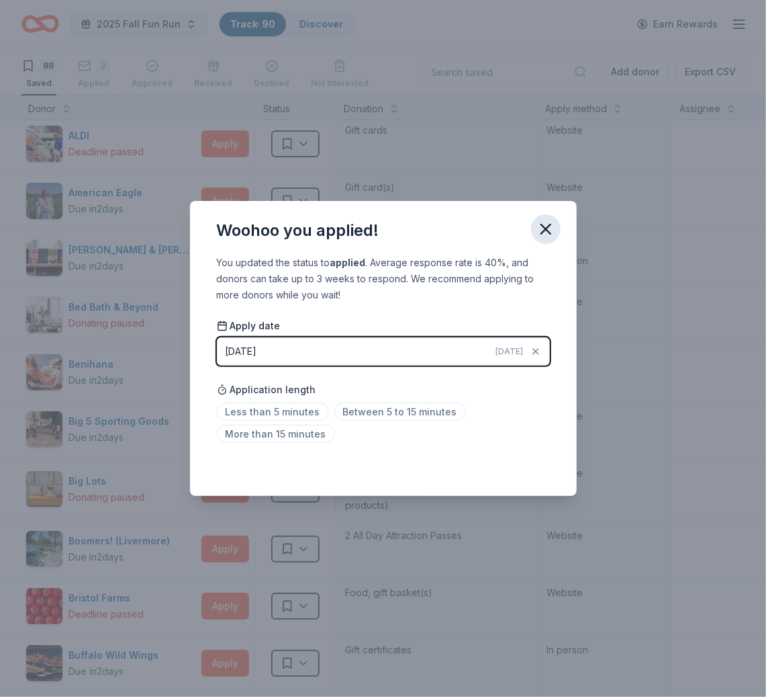
click at [543, 224] on icon "button" at bounding box center [546, 229] width 19 height 19
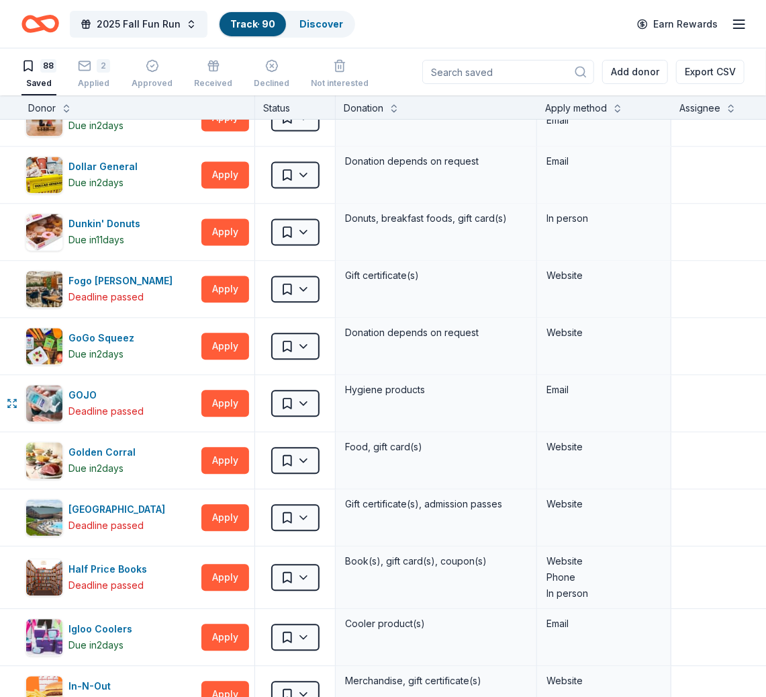
scroll to position [1253, 1]
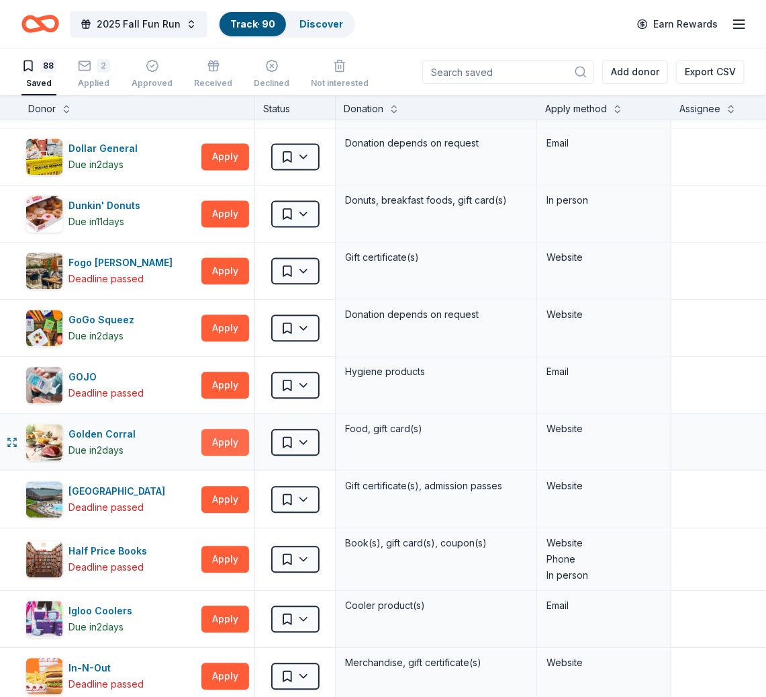
click at [226, 437] on button "Apply" at bounding box center [225, 442] width 48 height 27
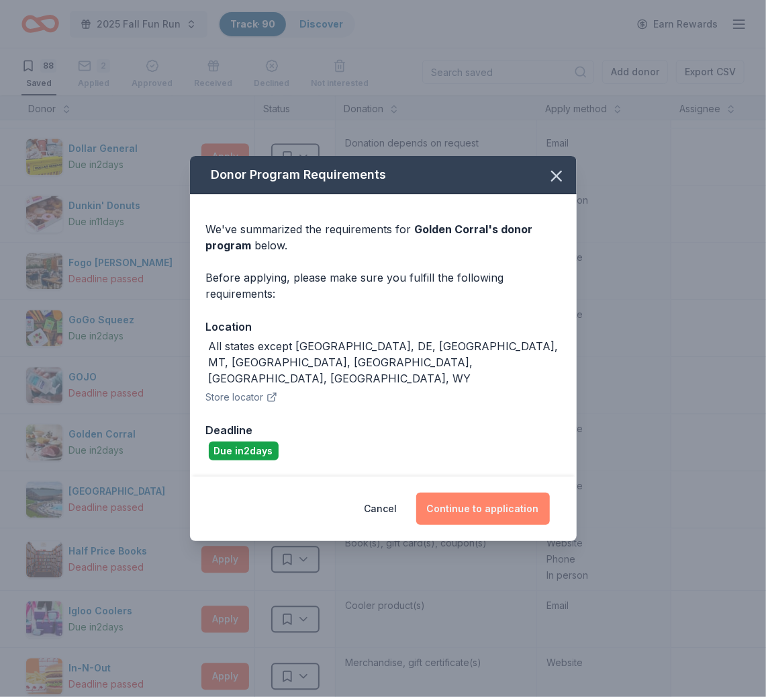
click at [476, 492] on button "Continue to application" at bounding box center [483, 508] width 134 height 32
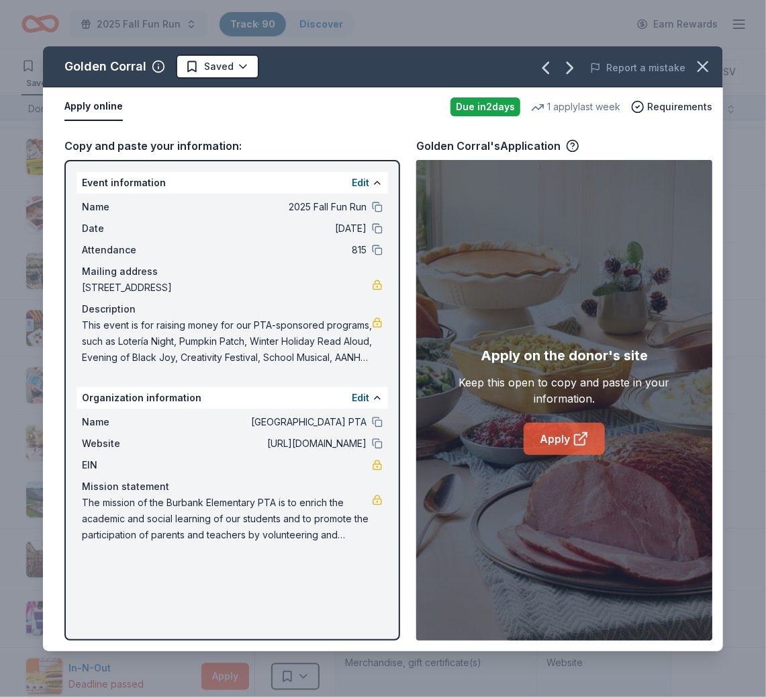
click at [570, 427] on link "Apply" at bounding box center [564, 438] width 81 height 32
click at [579, 435] on icon at bounding box center [580, 440] width 10 height 10
click at [576, 435] on icon at bounding box center [580, 440] width 10 height 10
click at [640, 64] on button "Report a mistake" at bounding box center [637, 68] width 95 height 16
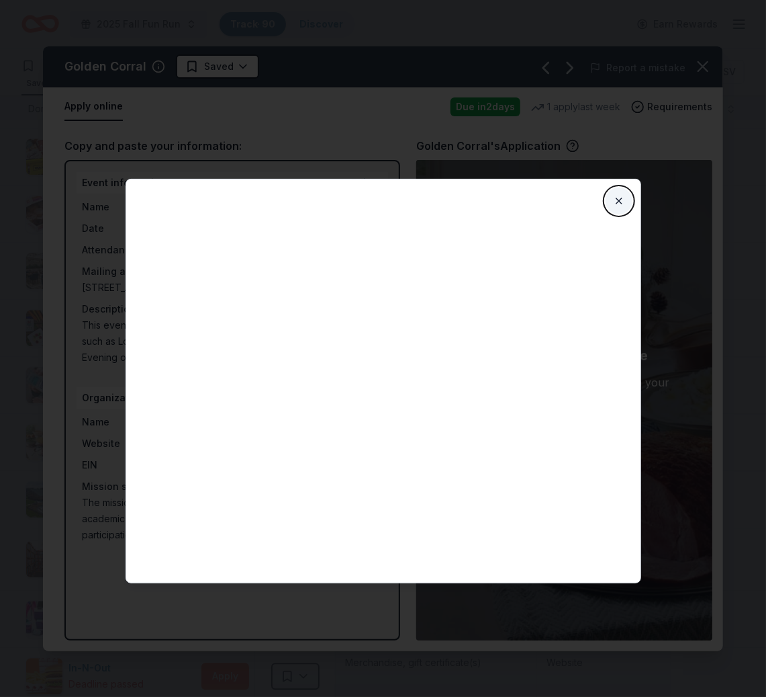
click at [613, 199] on button "Close" at bounding box center [619, 200] width 27 height 27
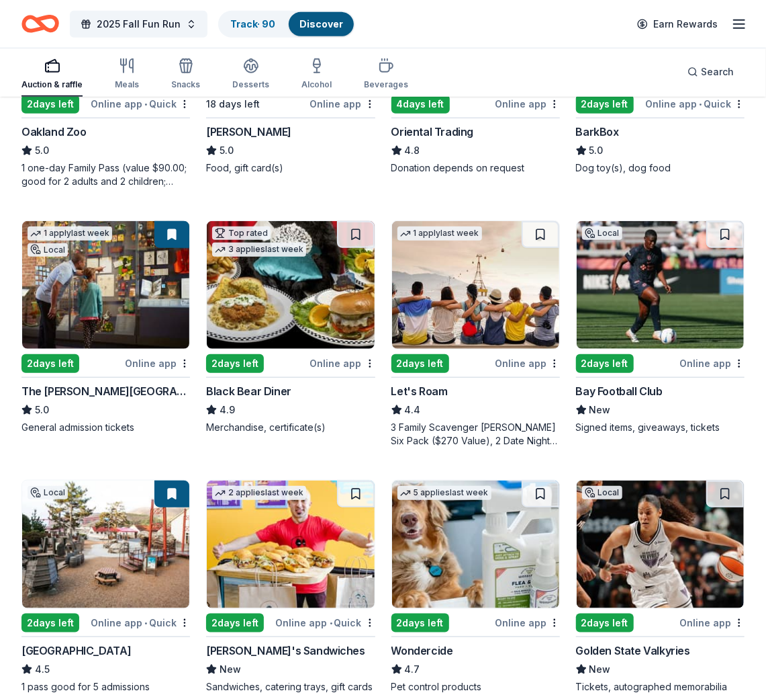
scroll to position [251, 0]
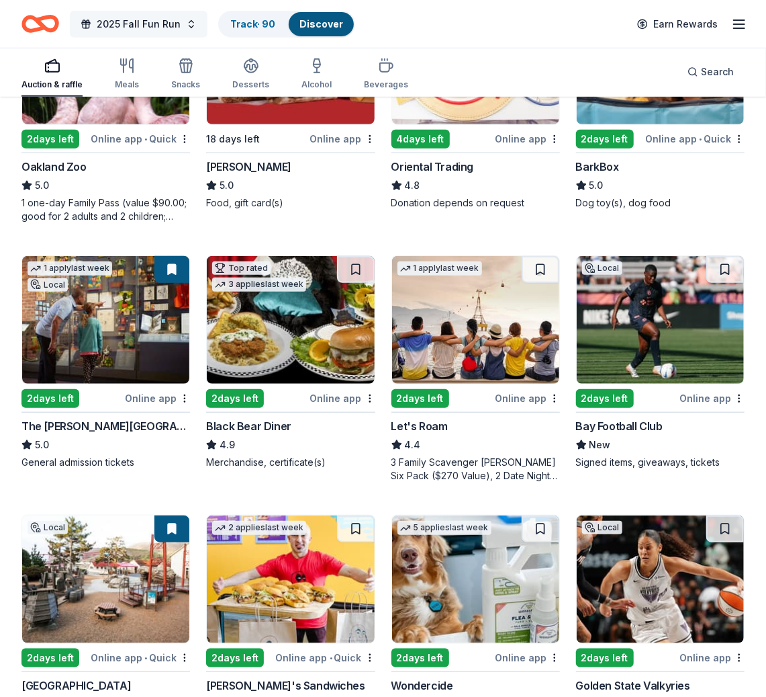
click at [153, 21] on span "2025 Fall Fun Run" at bounding box center [139, 24] width 84 height 16
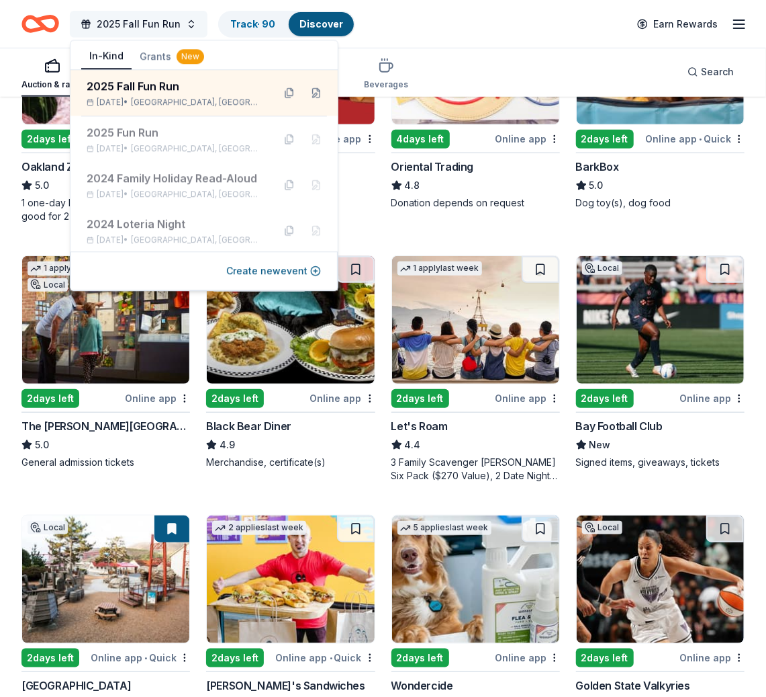
click at [153, 21] on span "2025 Fall Fun Run" at bounding box center [139, 24] width 84 height 16
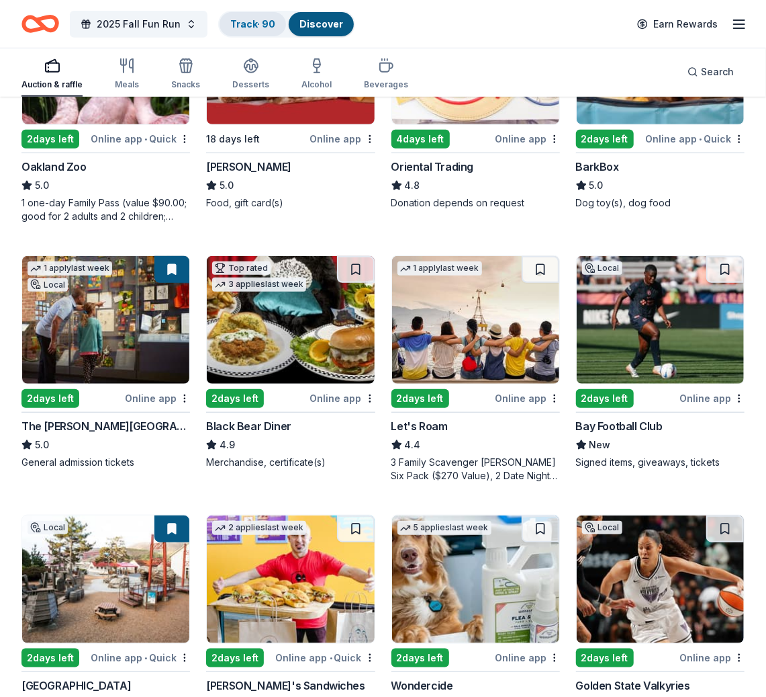
click at [255, 18] on link "Track · 90" at bounding box center [252, 23] width 45 height 11
click at [265, 24] on button "Track · 90 Discover" at bounding box center [286, 24] width 137 height 27
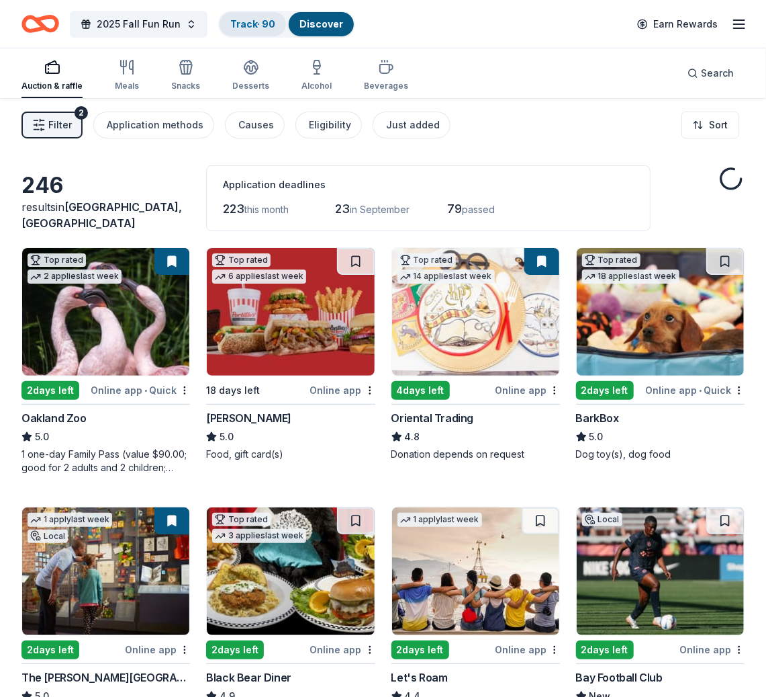
click at [244, 20] on link "Track · 90" at bounding box center [252, 23] width 45 height 11
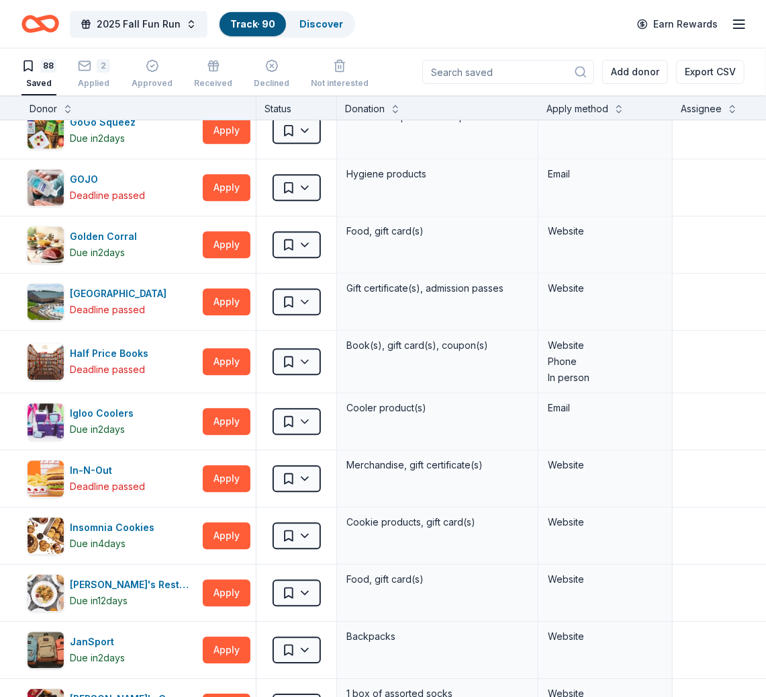
scroll to position [1447, 0]
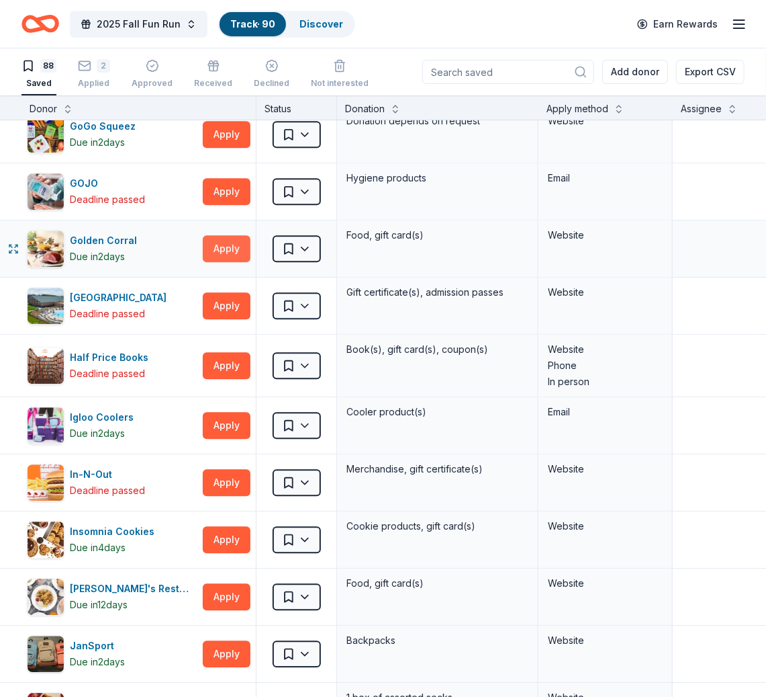
click at [236, 242] on button "Apply" at bounding box center [227, 248] width 48 height 27
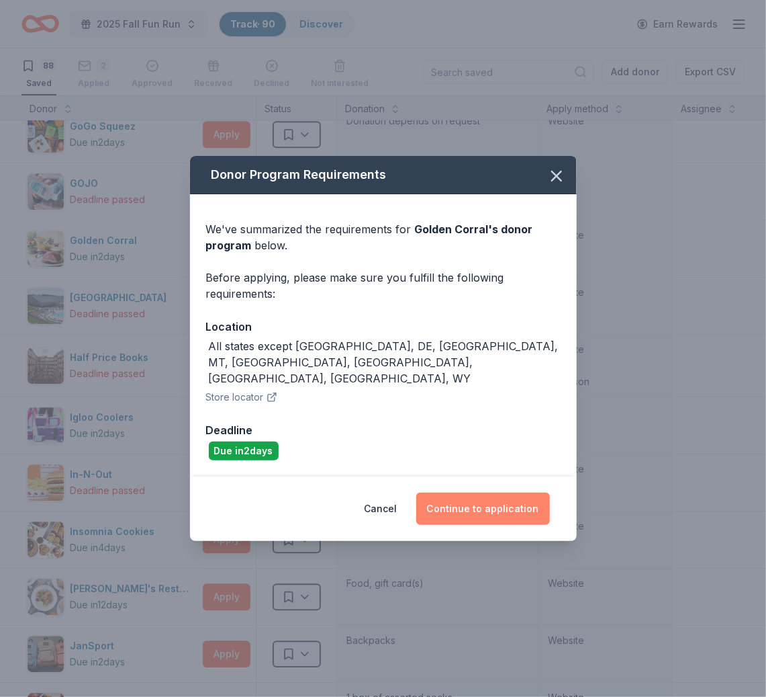
click at [456, 492] on button "Continue to application" at bounding box center [483, 508] width 134 height 32
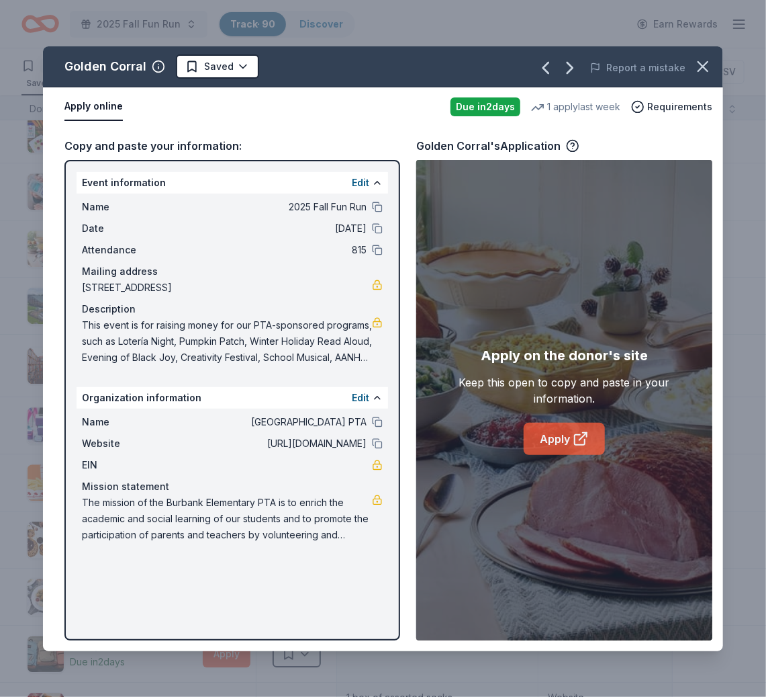
click at [573, 436] on icon at bounding box center [581, 439] width 16 height 16
click at [697, 66] on icon "button" at bounding box center [703, 66] width 19 height 19
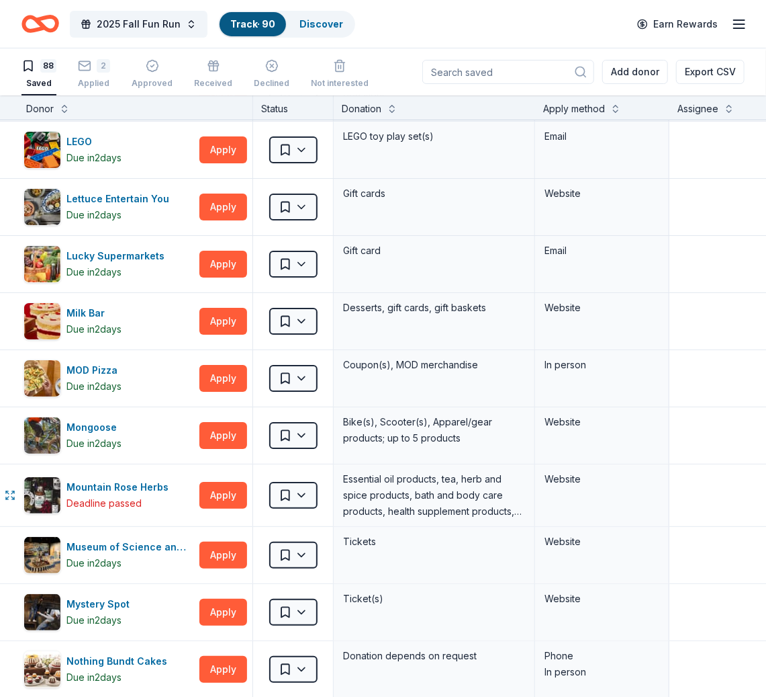
scroll to position [2177, 3]
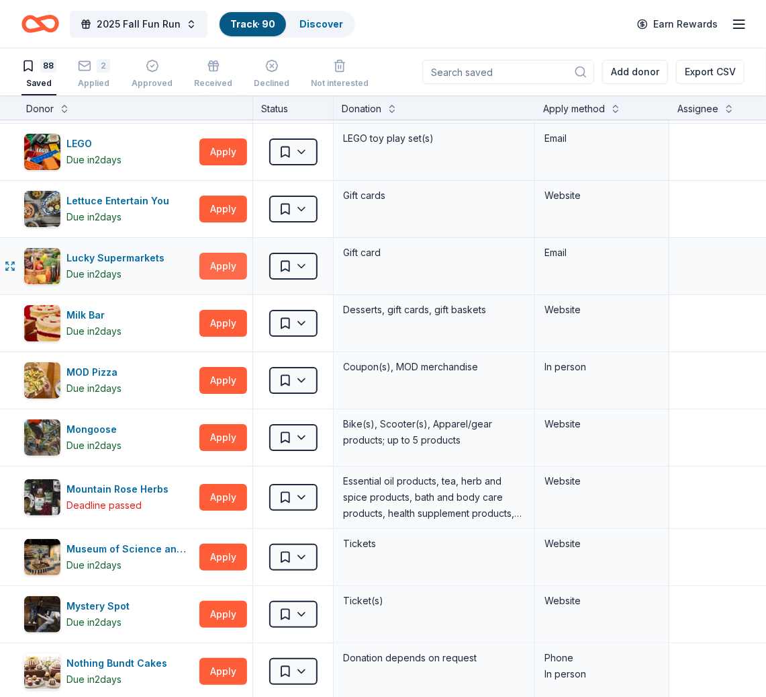
click at [238, 258] on button "Apply" at bounding box center [223, 266] width 48 height 27
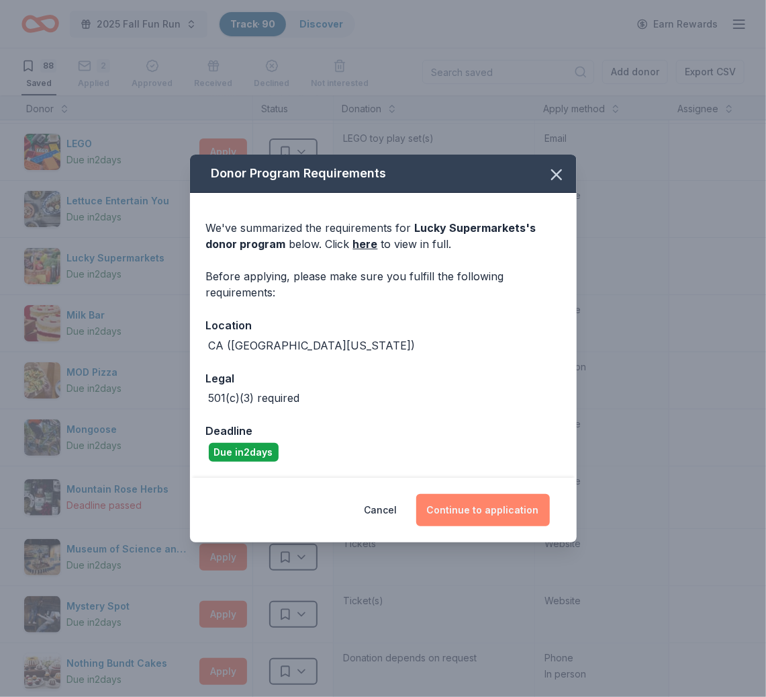
click at [515, 508] on button "Continue to application" at bounding box center [483, 510] width 134 height 32
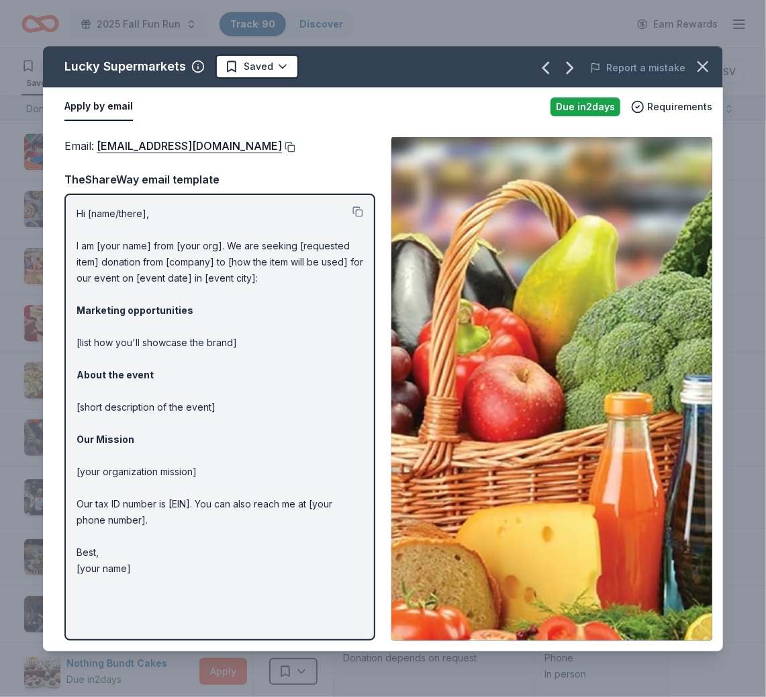
click at [282, 144] on button at bounding box center [288, 147] width 13 height 11
click at [703, 60] on icon "button" at bounding box center [703, 66] width 19 height 19
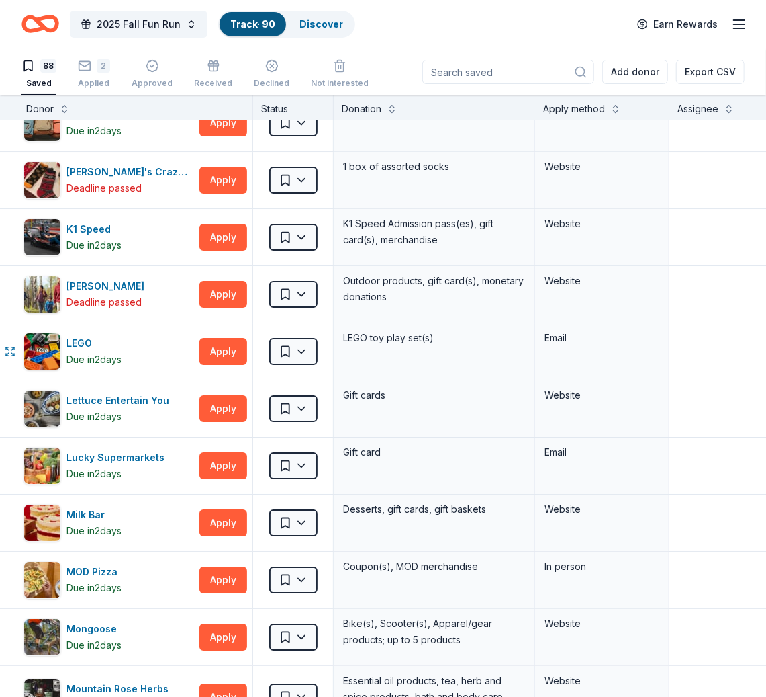
scroll to position [1981, 3]
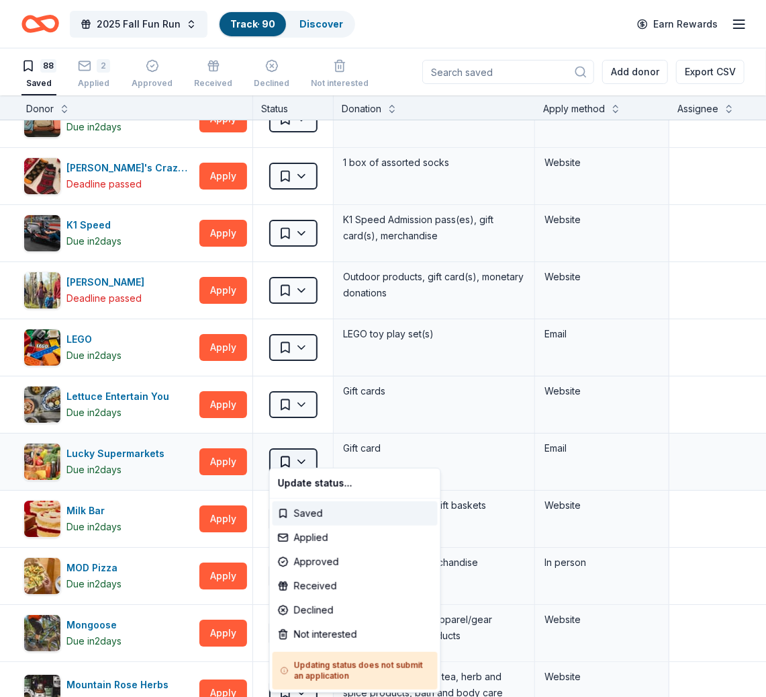
click at [301, 449] on html "2025 Fall Fun Run Track · 90 Discover Earn Rewards 88 Saved 2 Applied Approved …" at bounding box center [383, 348] width 766 height 697
click at [322, 537] on div "Applied" at bounding box center [355, 537] width 165 height 24
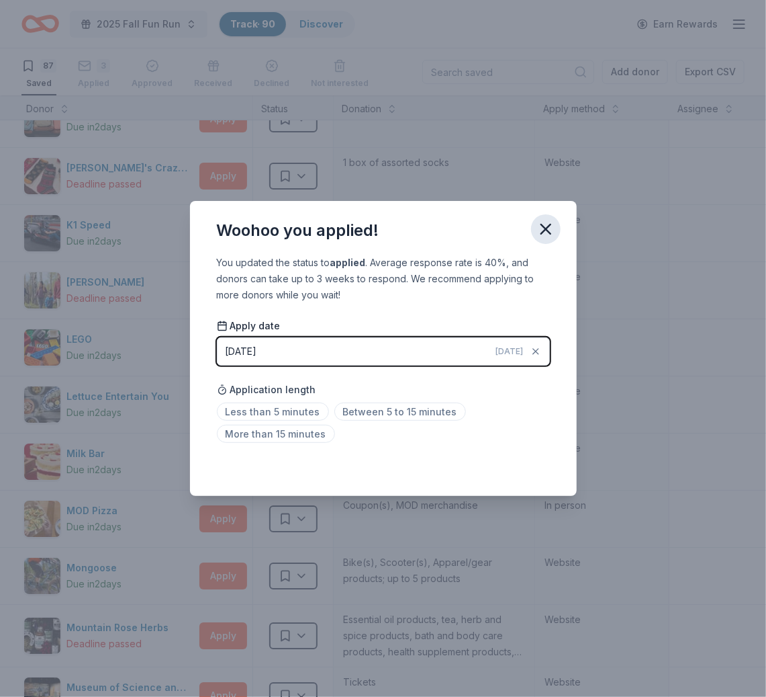
click at [544, 229] on icon "button" at bounding box center [546, 229] width 19 height 19
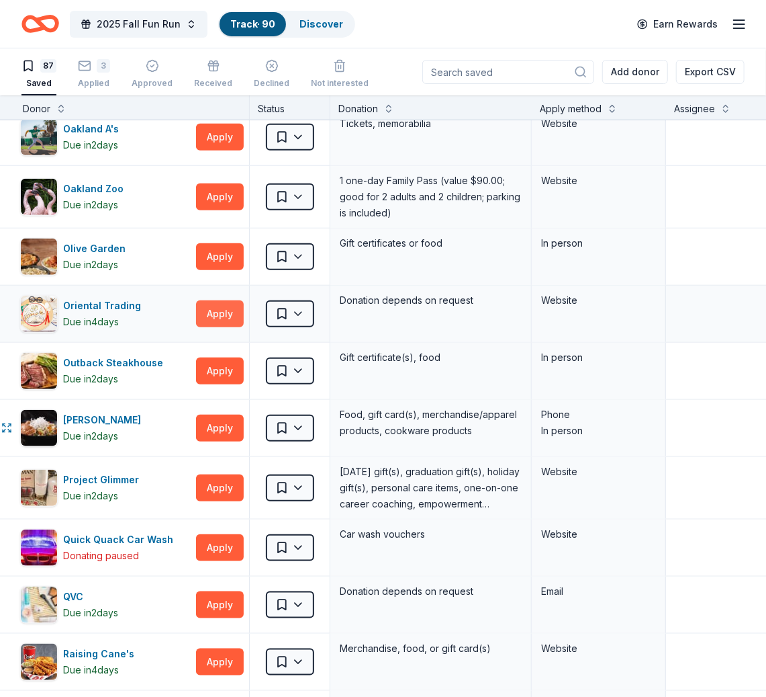
scroll to position [2720, 7]
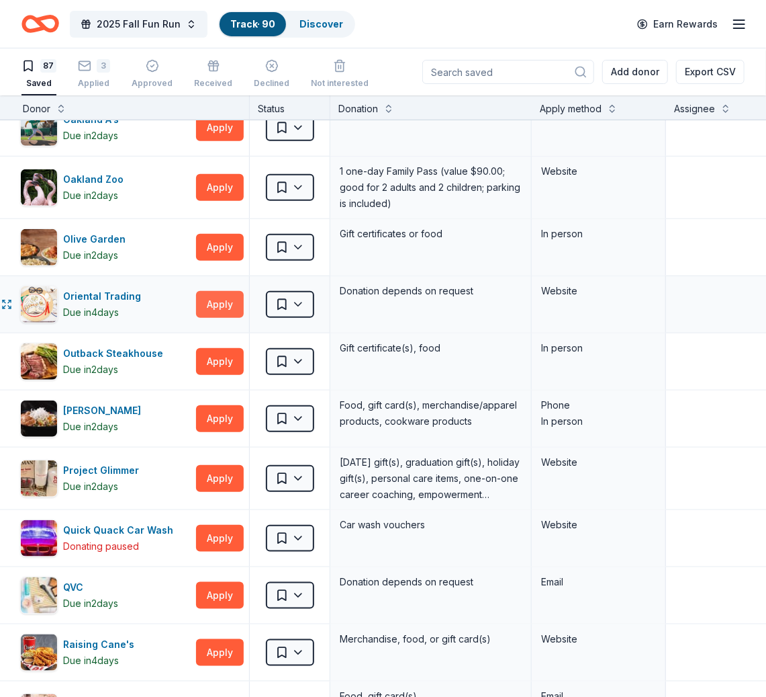
click at [224, 291] on button "Apply" at bounding box center [220, 304] width 48 height 27
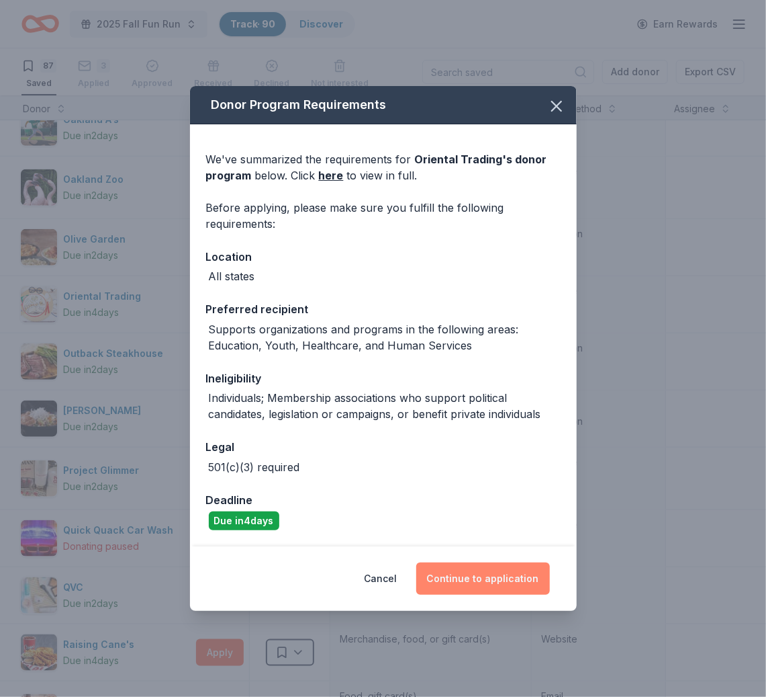
click at [480, 576] on button "Continue to application" at bounding box center [483, 578] width 134 height 32
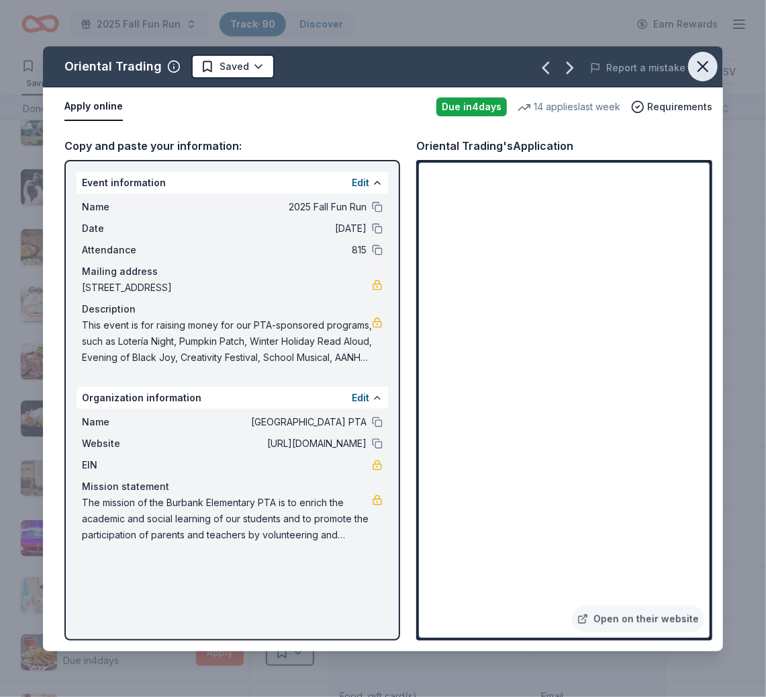
click at [699, 64] on icon "button" at bounding box center [703, 66] width 19 height 19
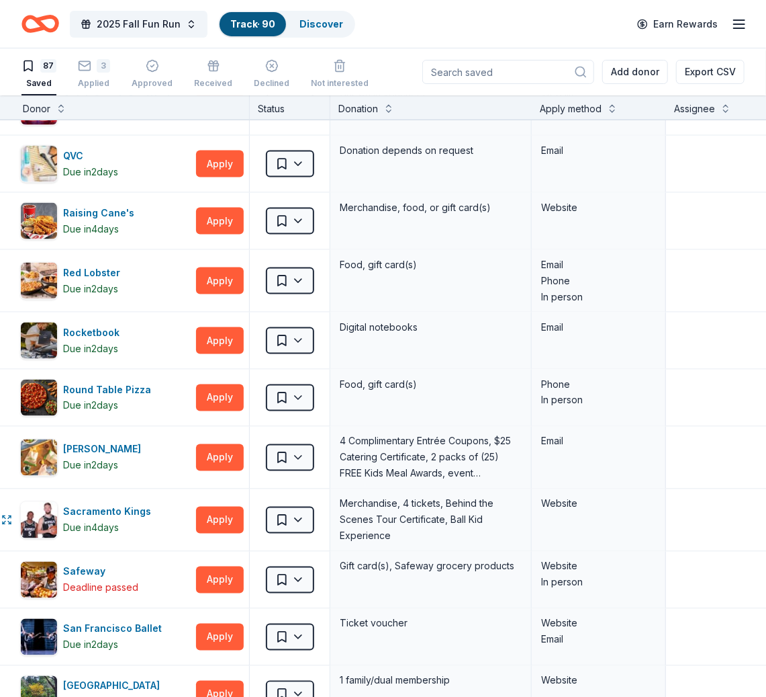
scroll to position [3149, 8]
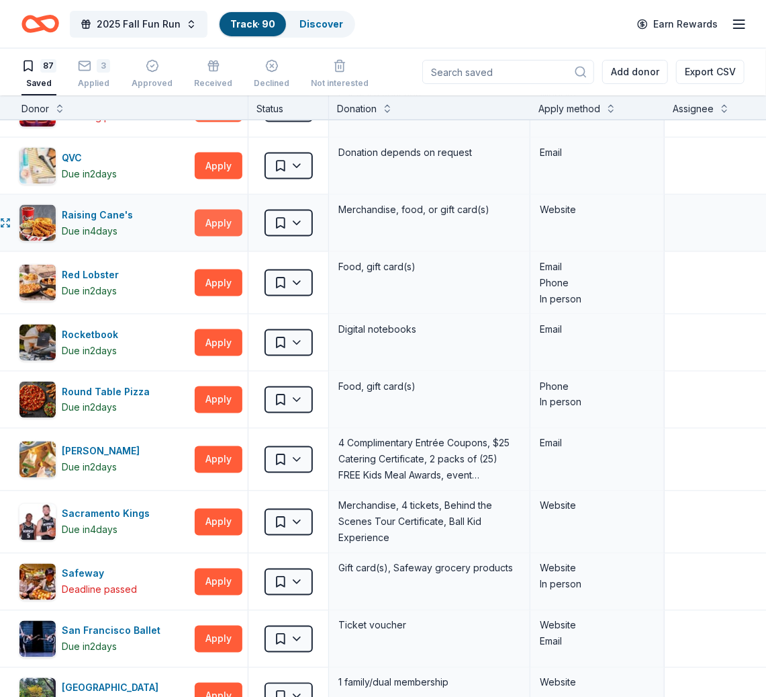
click at [226, 210] on button "Apply" at bounding box center [219, 223] width 48 height 27
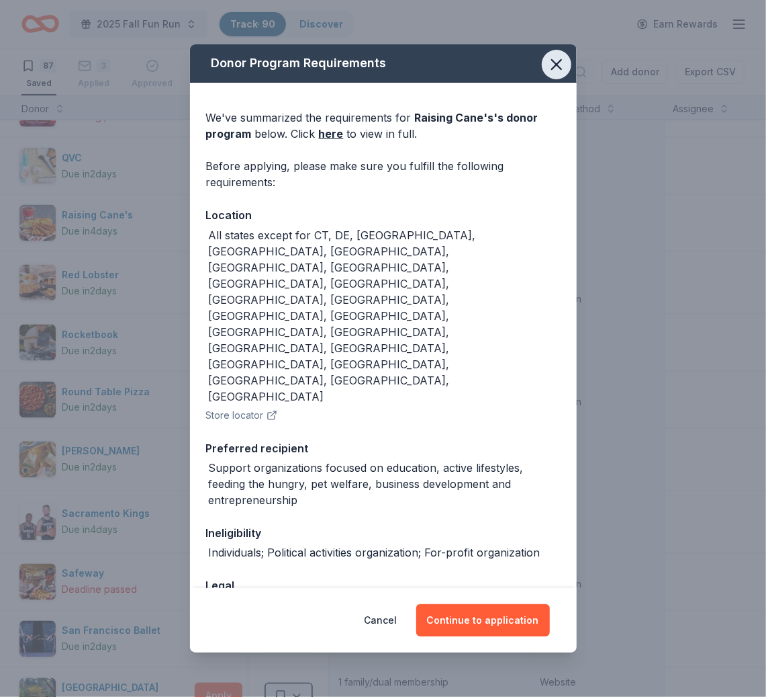
click at [566, 79] on button "button" at bounding box center [557, 65] width 30 height 30
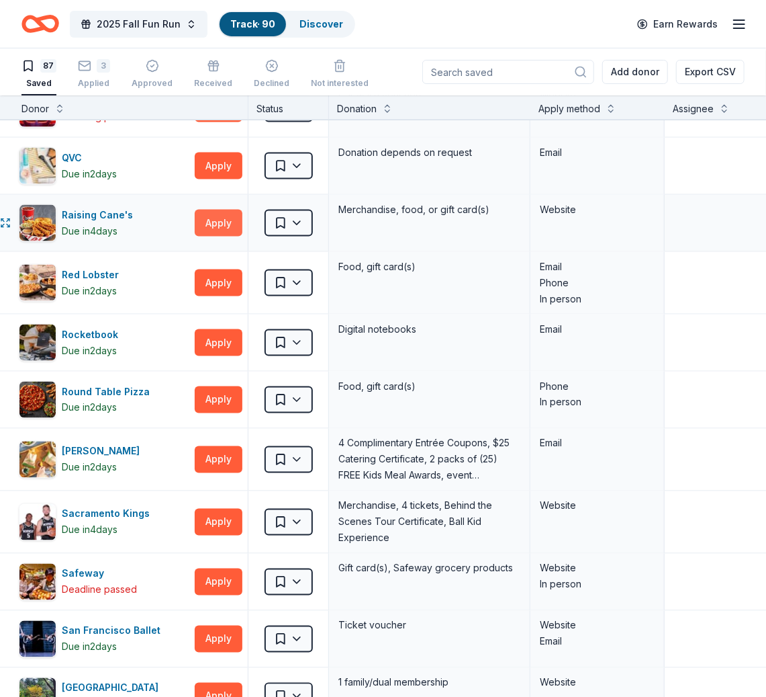
click at [228, 210] on button "Apply" at bounding box center [219, 223] width 48 height 27
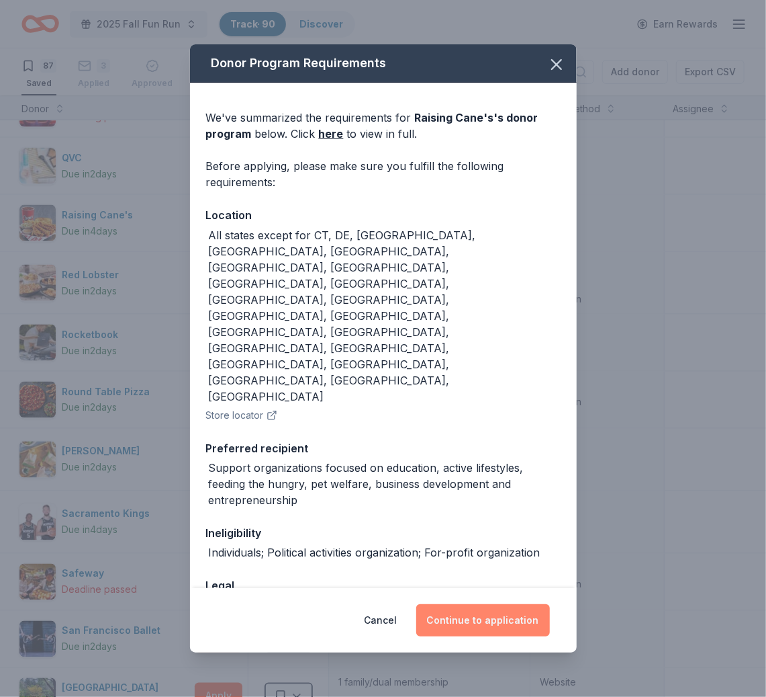
click at [461, 604] on button "Continue to application" at bounding box center [483, 620] width 134 height 32
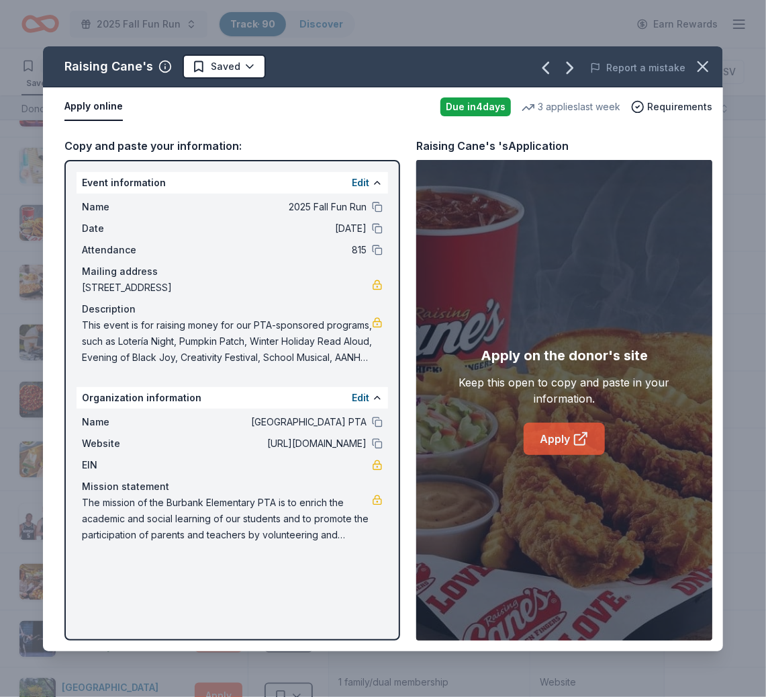
click at [553, 435] on link "Apply" at bounding box center [564, 438] width 81 height 32
click at [555, 429] on link "Apply" at bounding box center [564, 438] width 81 height 32
click at [701, 62] on icon "button" at bounding box center [703, 66] width 19 height 19
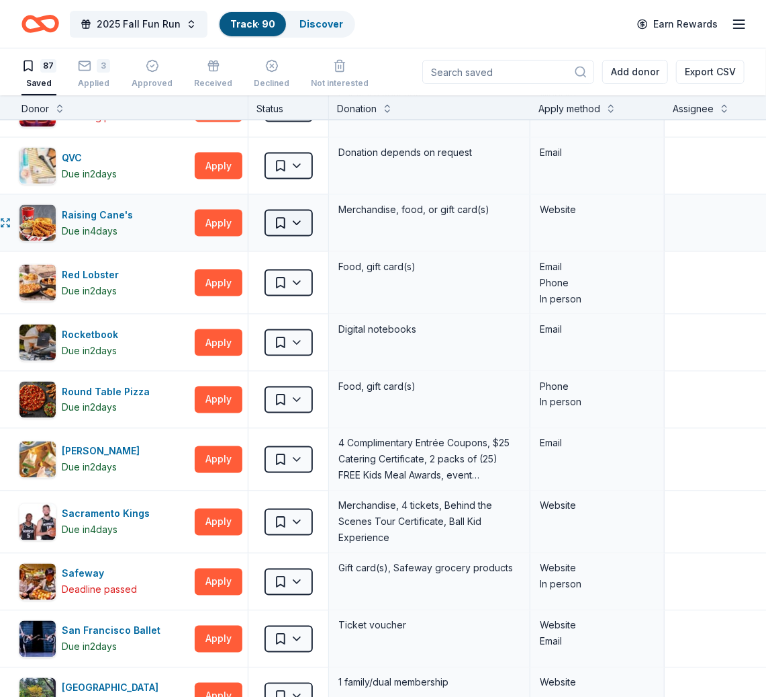
click at [279, 207] on html "2025 Fall Fun Run Track · 90 Discover Earn Rewards 87 Saved 3 Applied Approved …" at bounding box center [383, 348] width 766 height 697
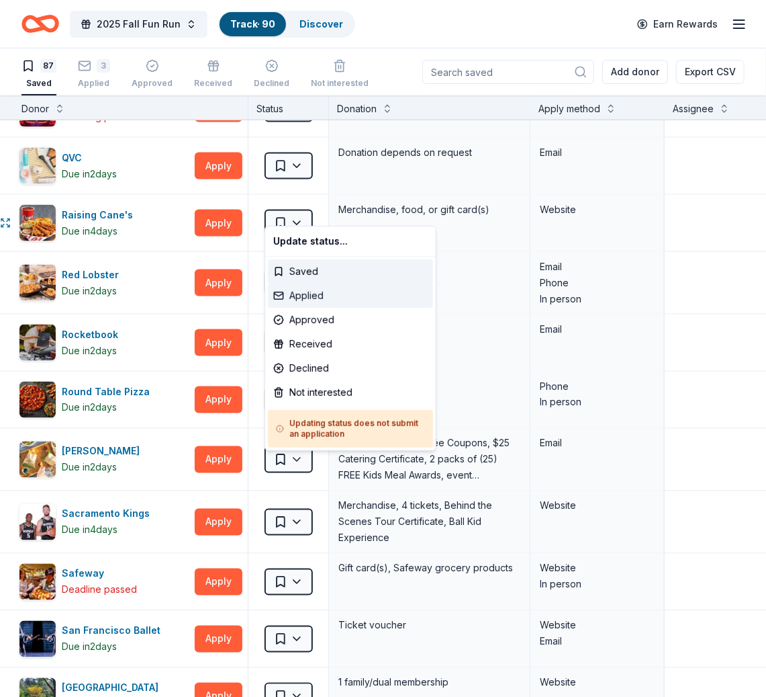
click at [290, 297] on div "Applied" at bounding box center [350, 295] width 165 height 24
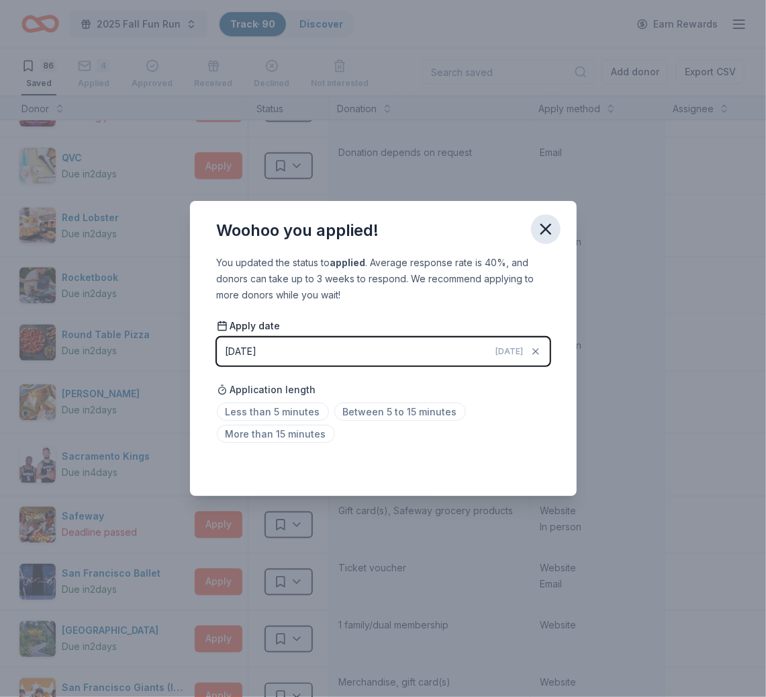
click at [546, 223] on icon "button" at bounding box center [546, 229] width 19 height 19
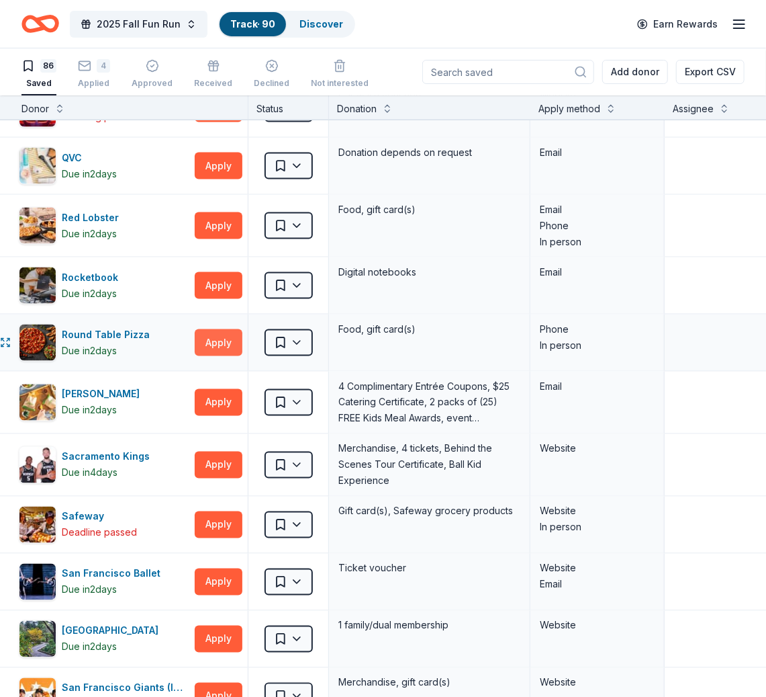
click at [224, 329] on button "Apply" at bounding box center [219, 342] width 48 height 27
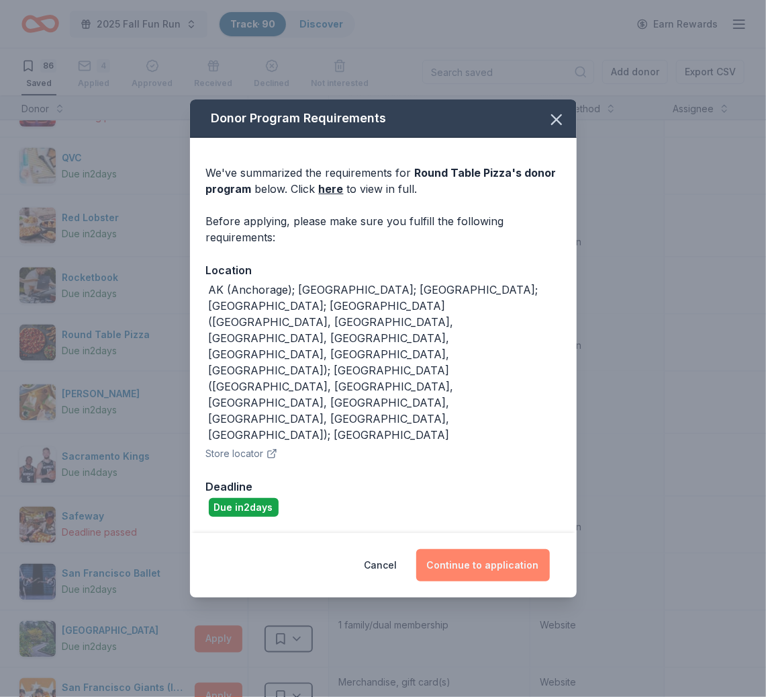
click at [505, 549] on button "Continue to application" at bounding box center [483, 565] width 134 height 32
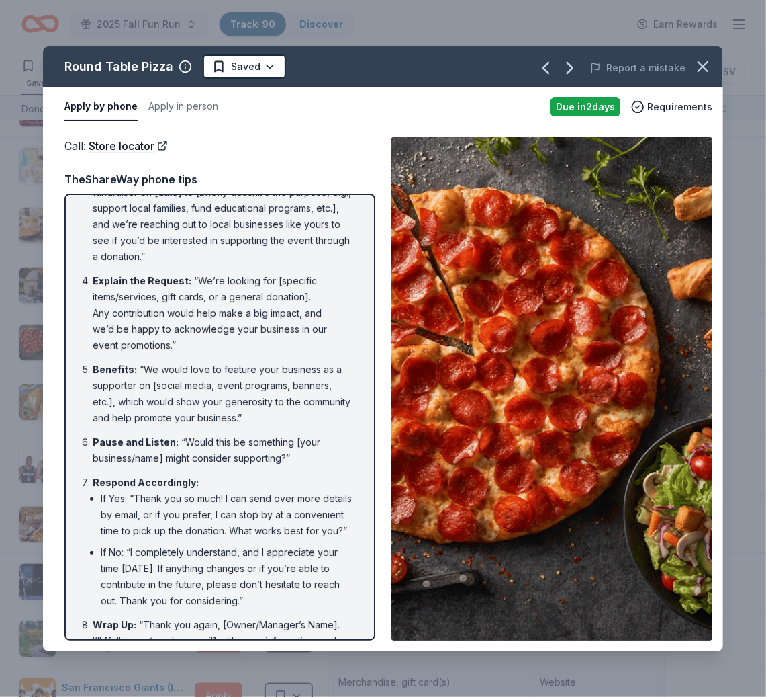
scroll to position [220, 0]
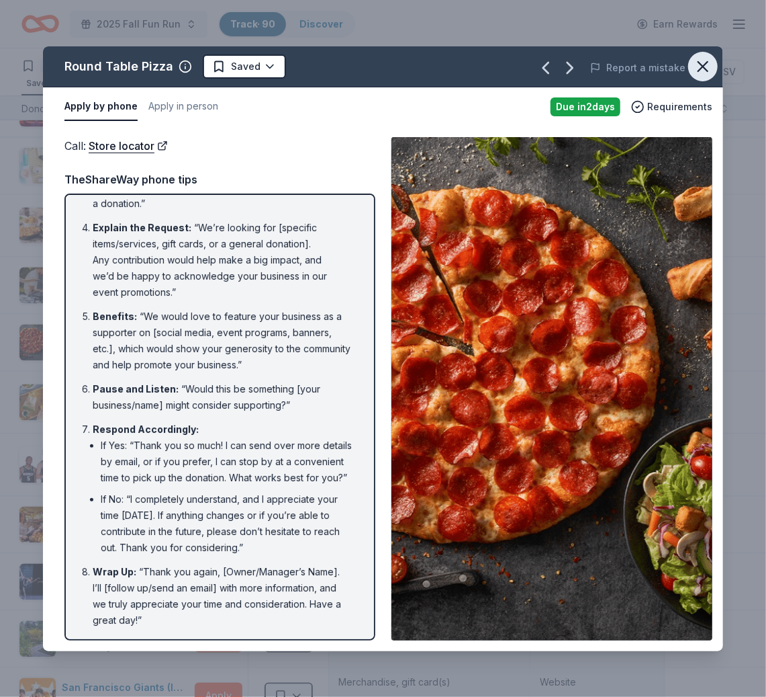
click at [703, 62] on icon "button" at bounding box center [703, 66] width 19 height 19
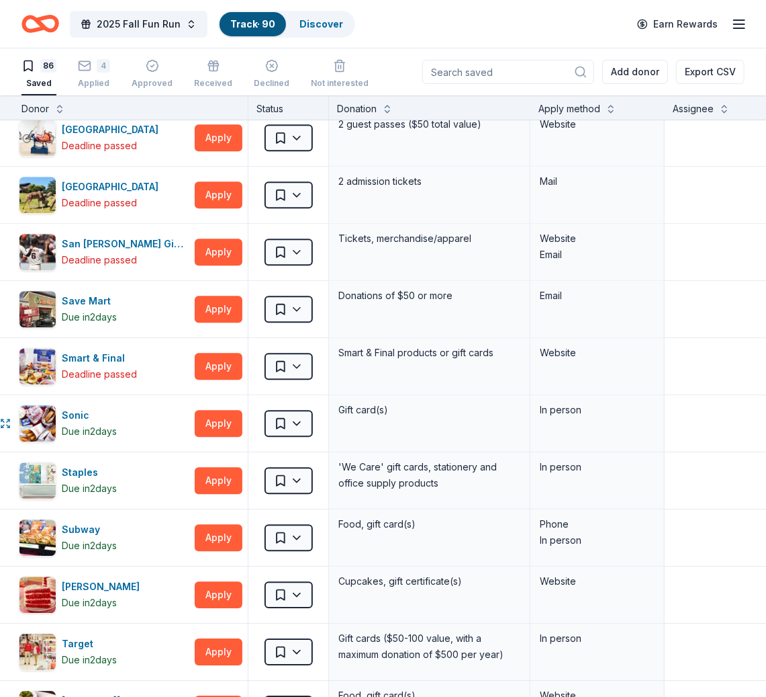
scroll to position [3824, 8]
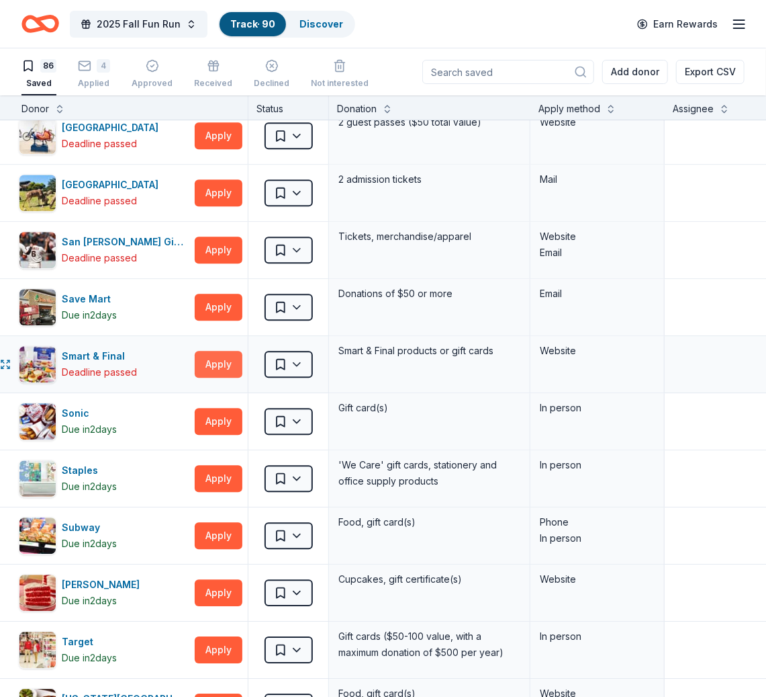
click at [214, 351] on button "Apply" at bounding box center [219, 364] width 48 height 27
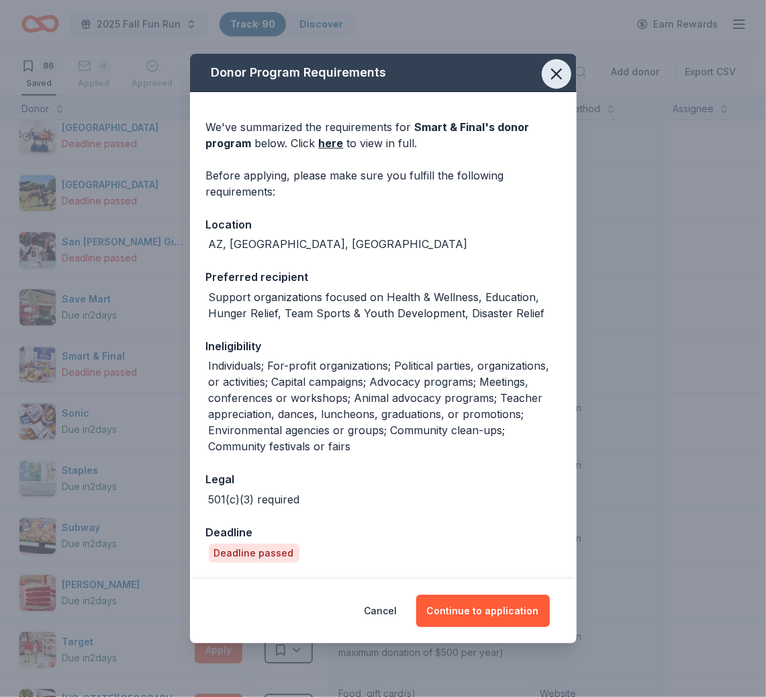
click at [557, 73] on icon "button" at bounding box center [556, 73] width 9 height 9
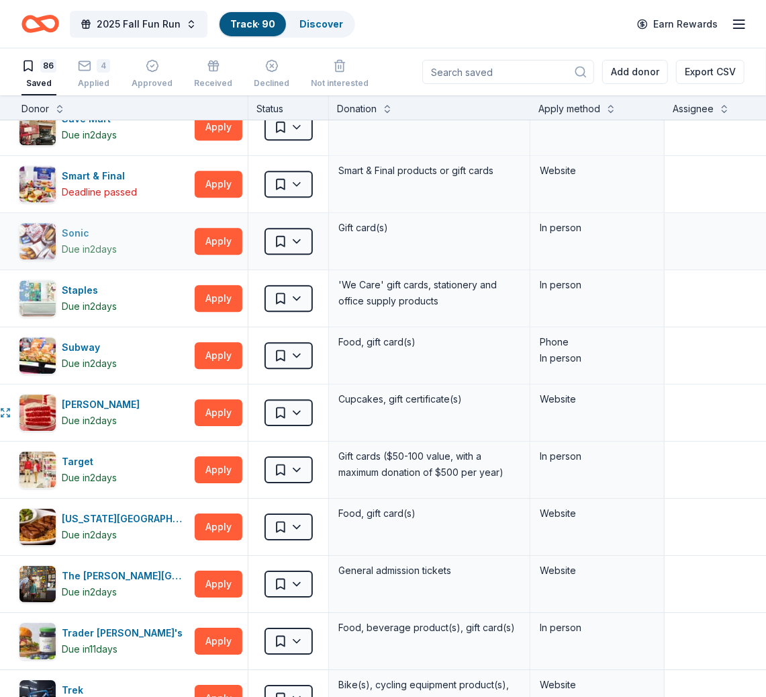
scroll to position [4008, 8]
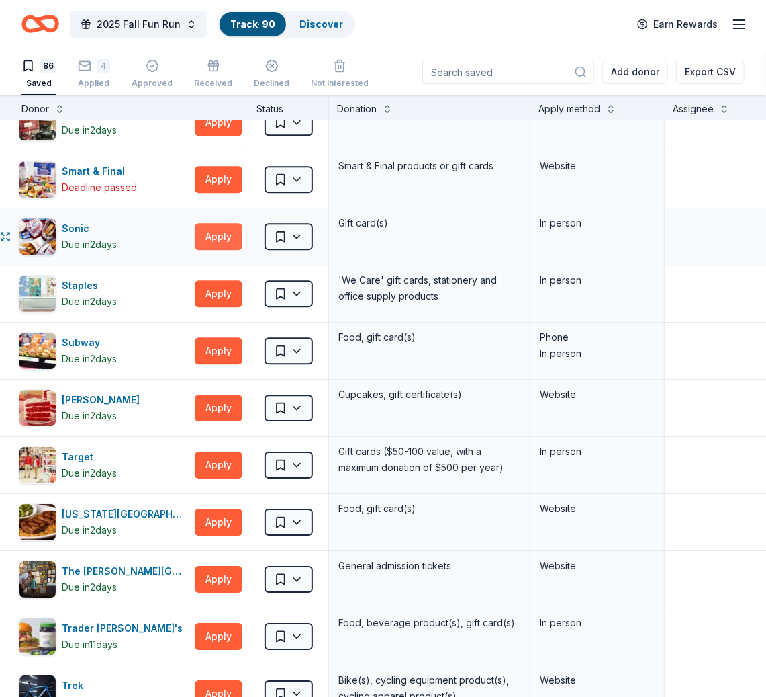
click at [223, 223] on button "Apply" at bounding box center [219, 236] width 48 height 27
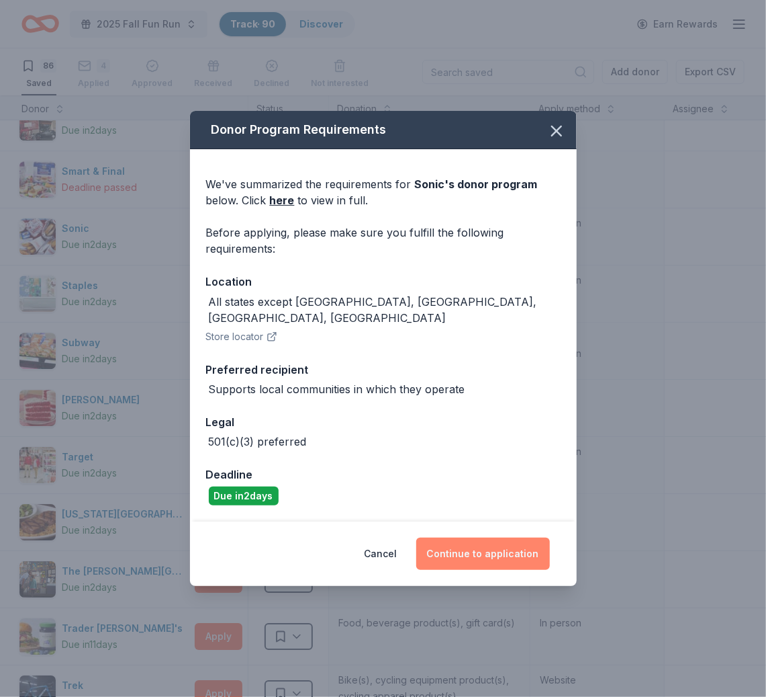
click at [474, 546] on button "Continue to application" at bounding box center [483, 553] width 134 height 32
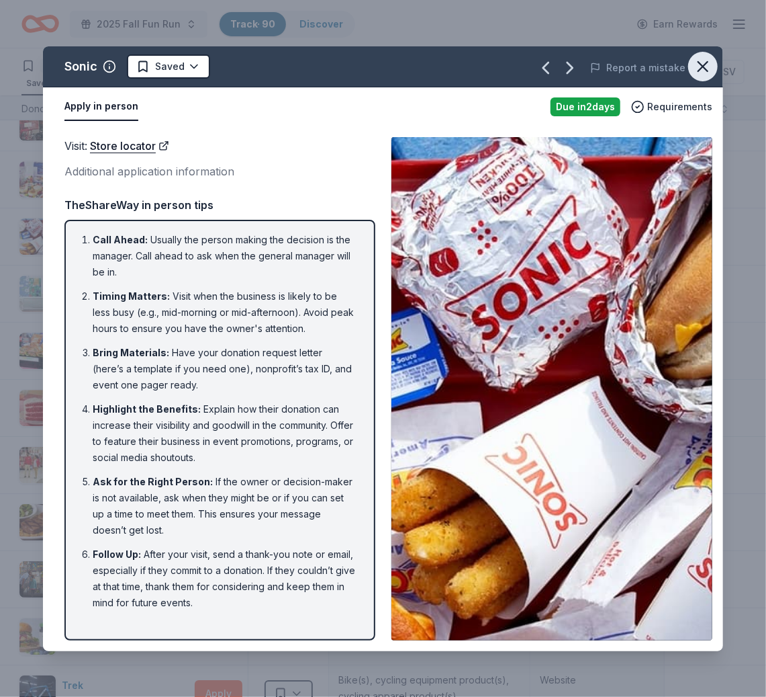
click at [702, 65] on icon "button" at bounding box center [703, 66] width 9 height 9
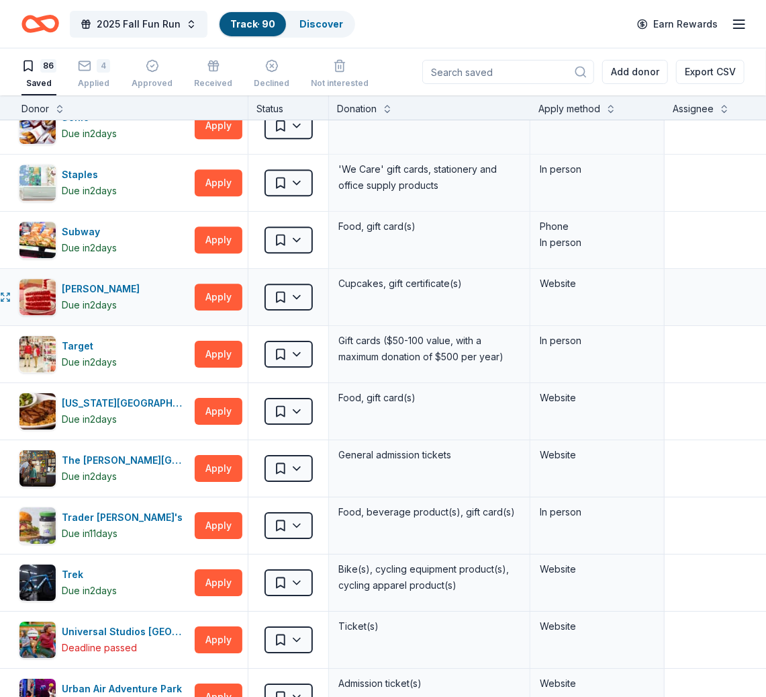
scroll to position [4158, 8]
